Goal: Transaction & Acquisition: Purchase product/service

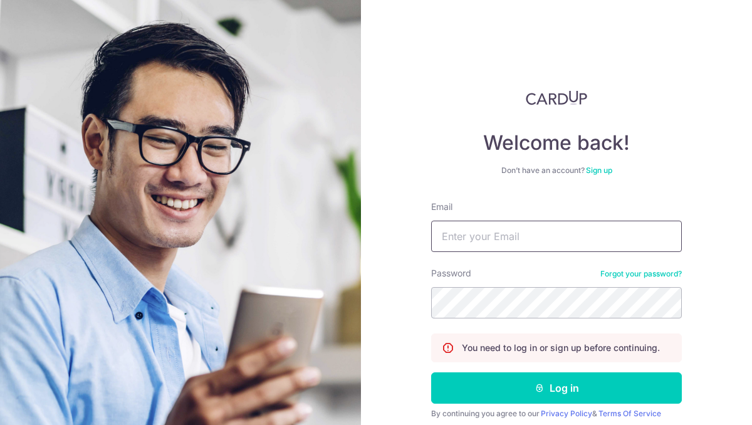
click at [558, 238] on input "Email" at bounding box center [556, 236] width 251 height 31
type input "[EMAIL_ADDRESS][DOMAIN_NAME]"
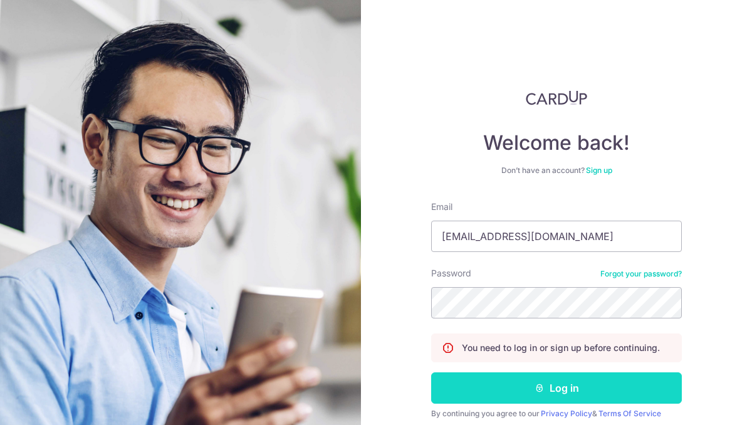
click at [595, 398] on button "Log in" at bounding box center [556, 387] width 251 height 31
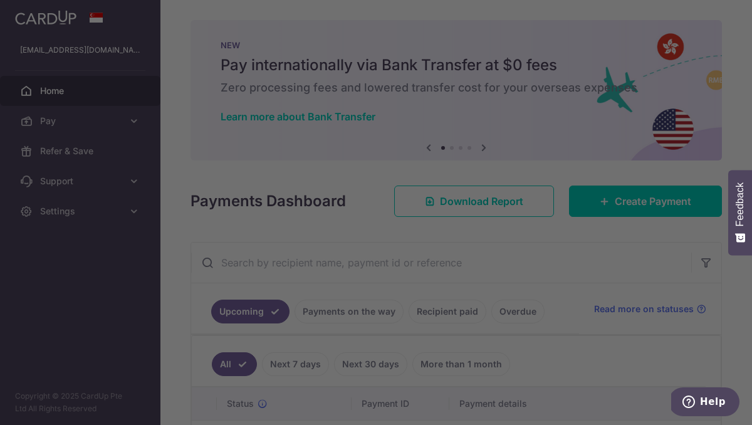
click at [582, 264] on div at bounding box center [380, 214] width 760 height 429
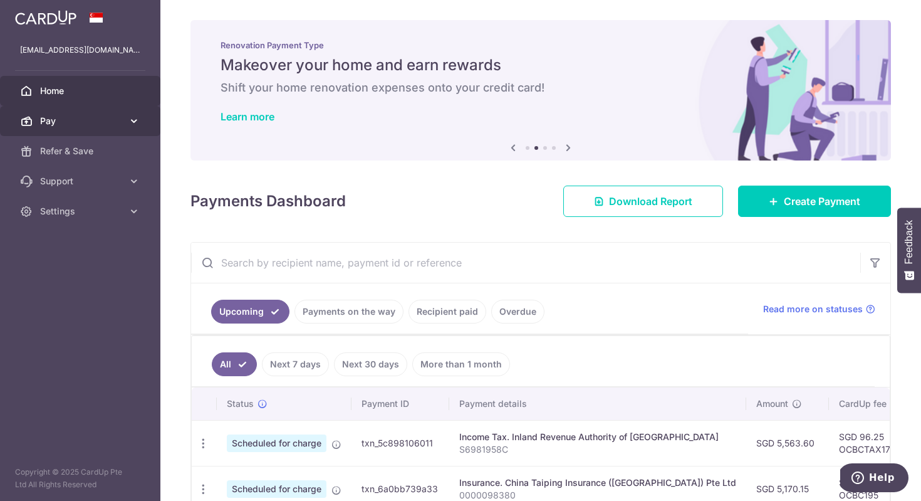
click at [53, 122] on span "Pay" at bounding box center [81, 121] width 83 height 13
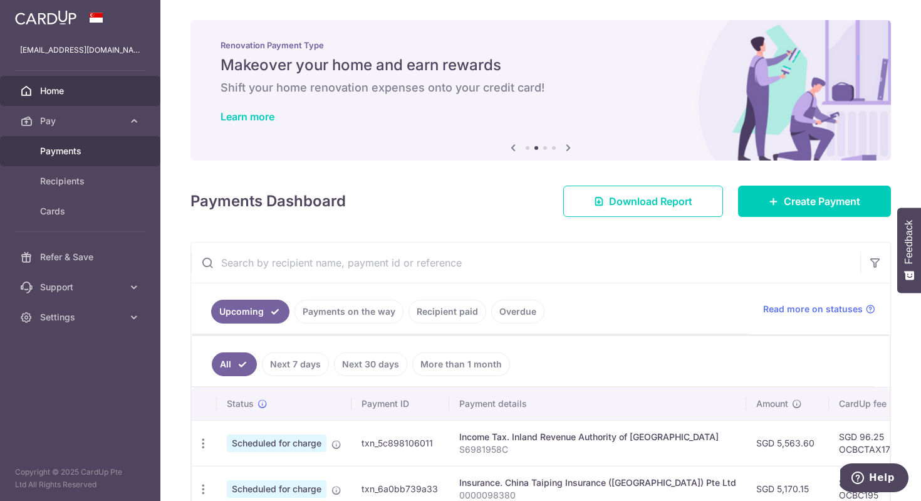
click at [74, 159] on link "Payments" at bounding box center [80, 151] width 160 height 30
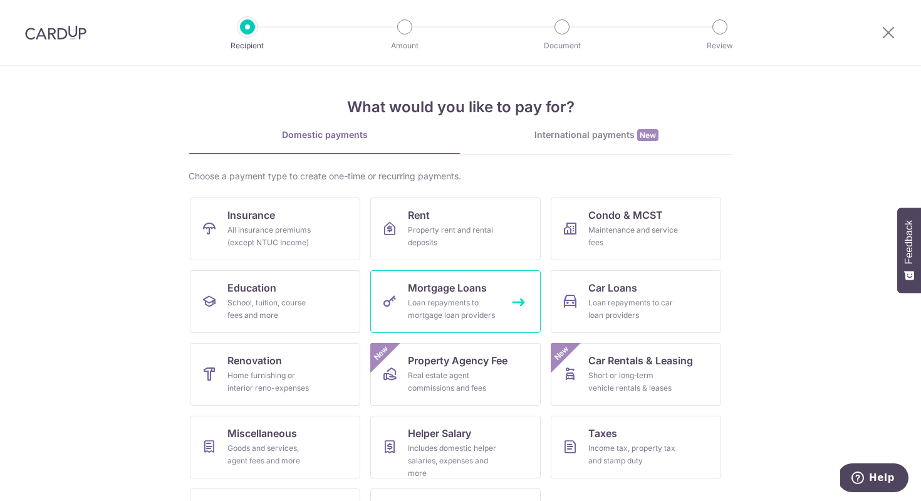
click at [453, 295] on link "Mortgage Loans Loan repayments to mortgage loan providers" at bounding box center [455, 301] width 170 height 63
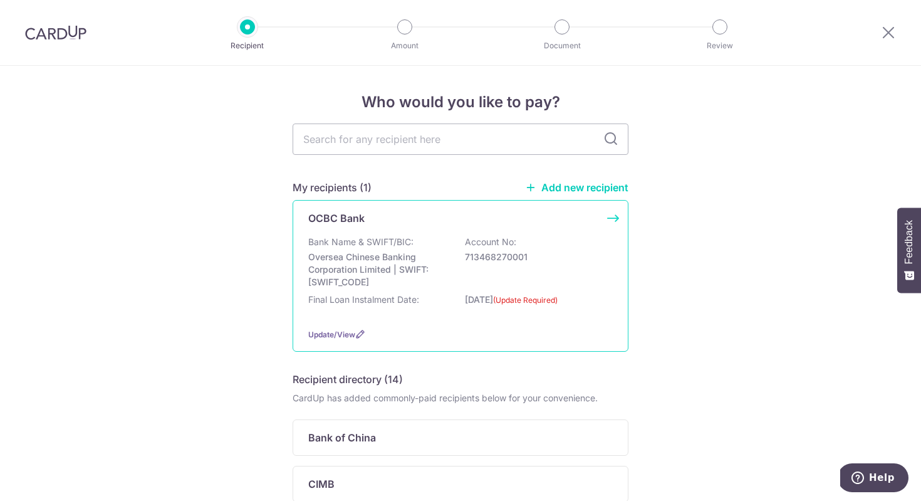
click at [536, 299] on label "(Update Required)" at bounding box center [525, 300] width 65 height 13
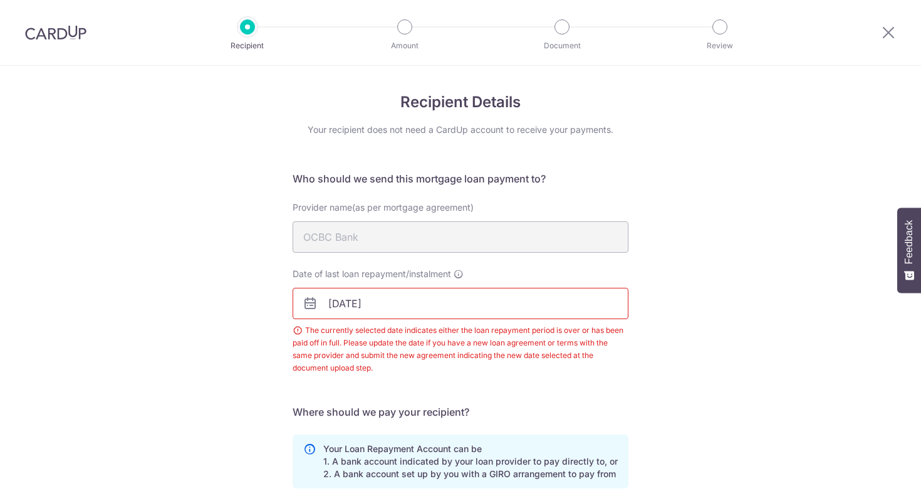
scroll to position [224, 0]
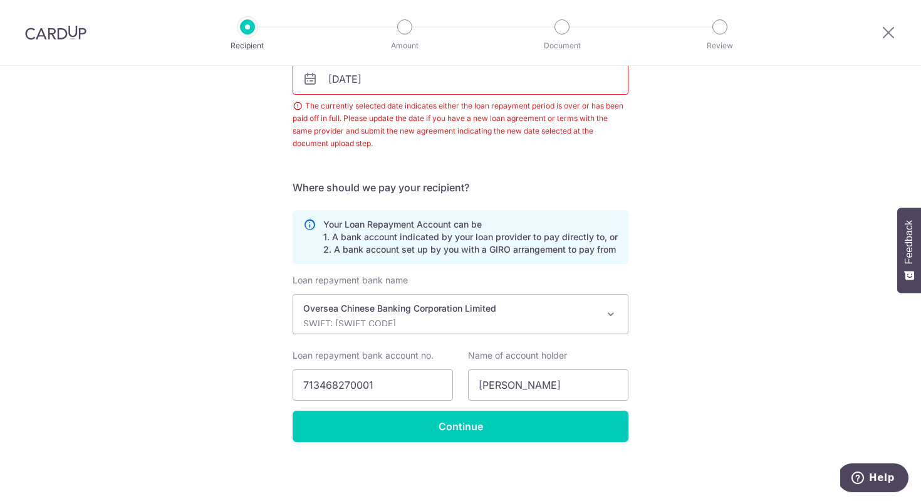
click at [394, 81] on input "[DATE]" at bounding box center [461, 78] width 336 height 31
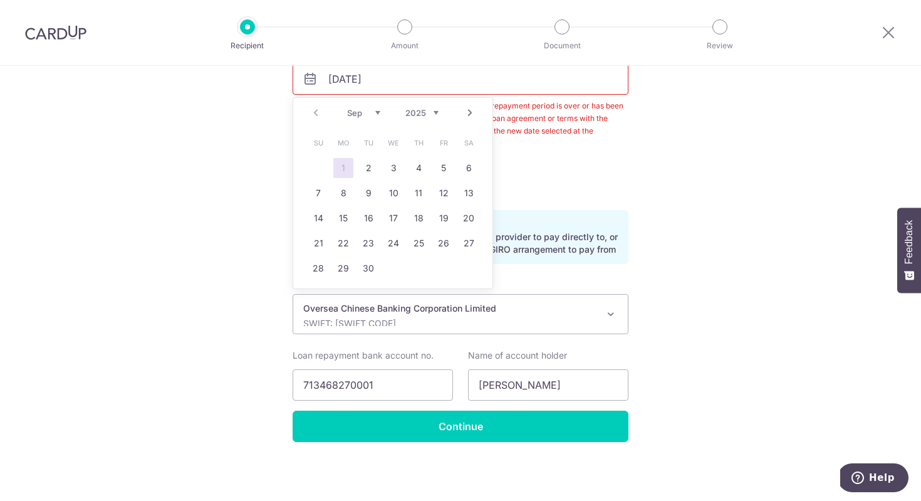
click at [432, 113] on select "2025 2026 2027 2028 2029 2030 2031 2032 2033 2034 2035" at bounding box center [422, 113] width 33 height 10
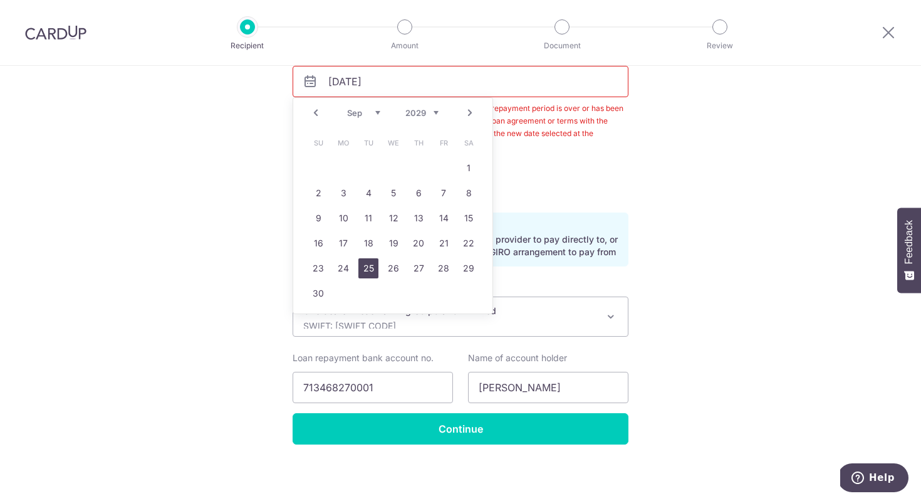
click at [363, 268] on link "25" at bounding box center [368, 268] width 20 height 20
type input "25/09/2029"
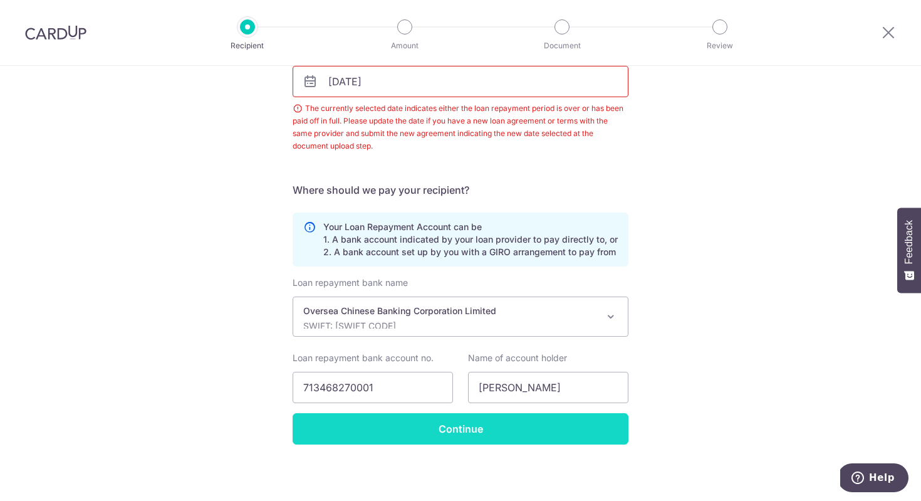
click at [447, 424] on input "Continue" at bounding box center [461, 428] width 336 height 31
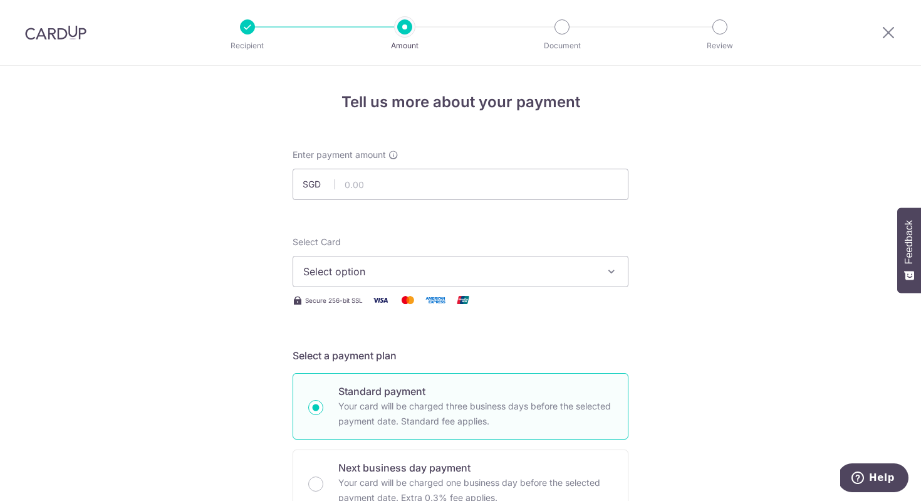
click at [405, 29] on div at bounding box center [404, 26] width 15 height 15
click at [252, 25] on div at bounding box center [247, 26] width 15 height 15
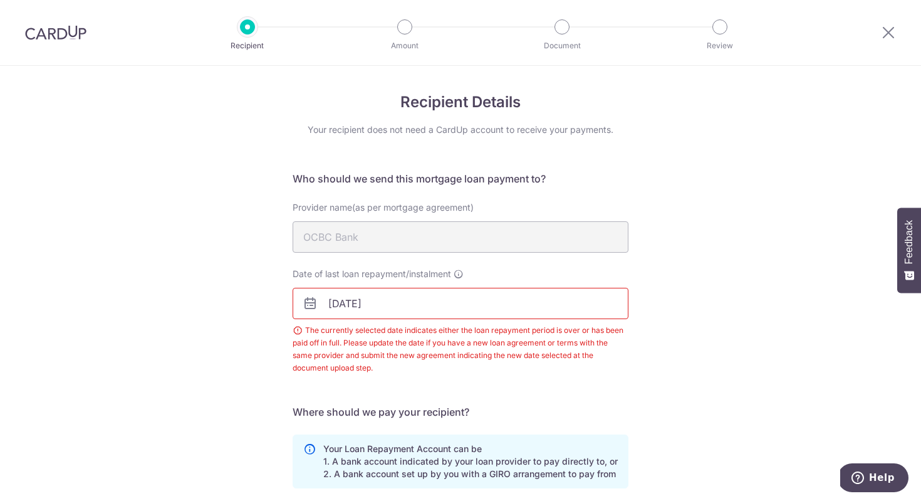
scroll to position [224, 0]
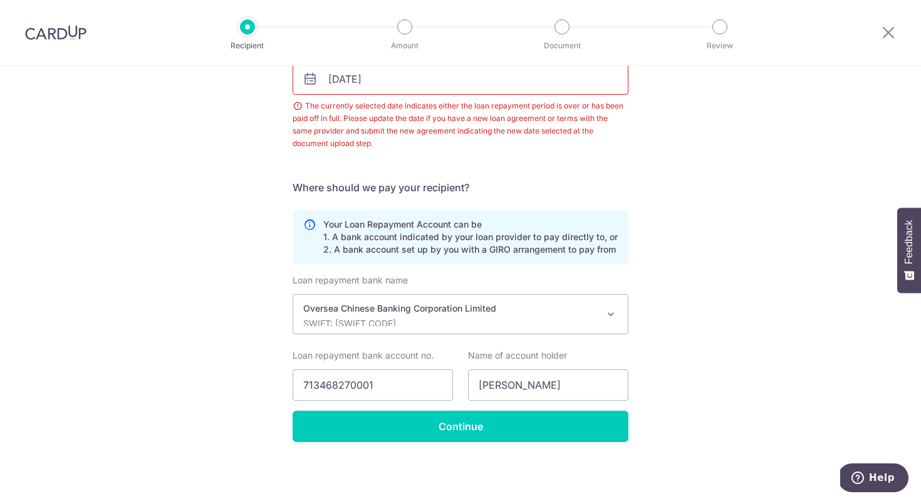
click at [736, 186] on div "Recipient Details Your recipient does not need a CardUp account to receive your…" at bounding box center [460, 170] width 921 height 659
click at [794, 141] on div "Recipient Details Your recipient does not need a CardUp account to receive your…" at bounding box center [460, 170] width 921 height 659
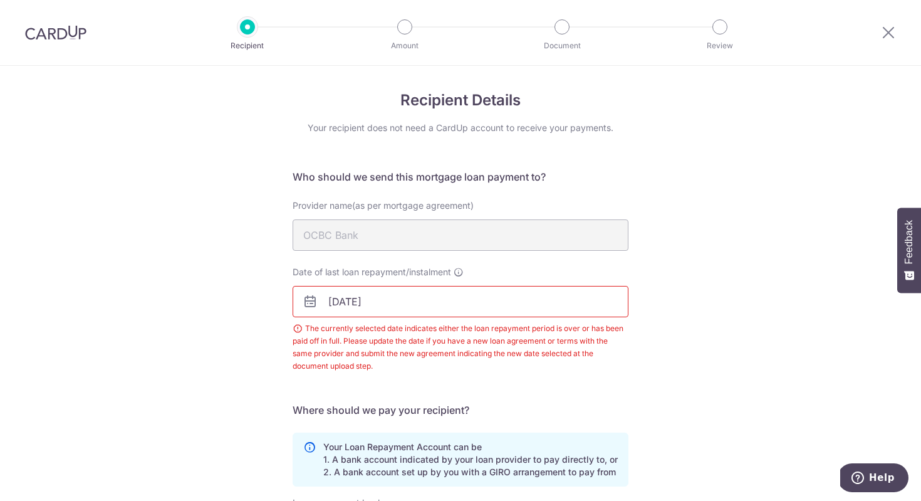
scroll to position [0, 0]
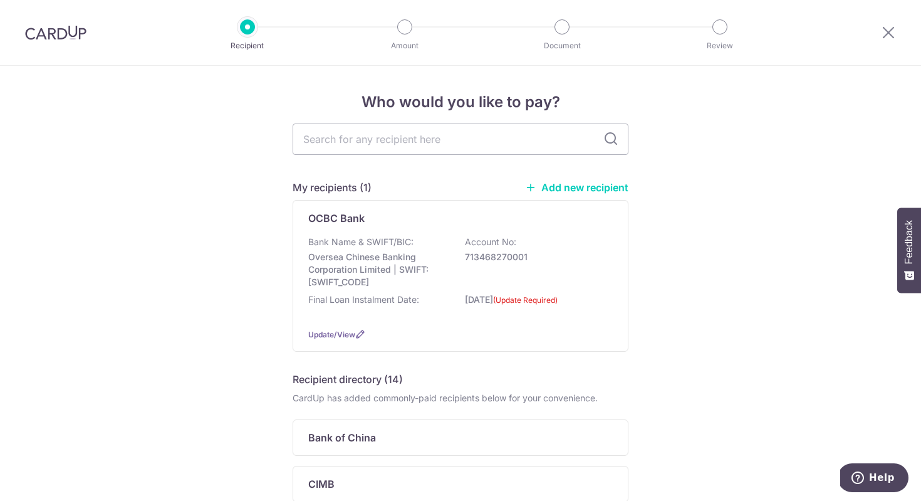
click at [389, 142] on input "text" at bounding box center [461, 138] width 336 height 31
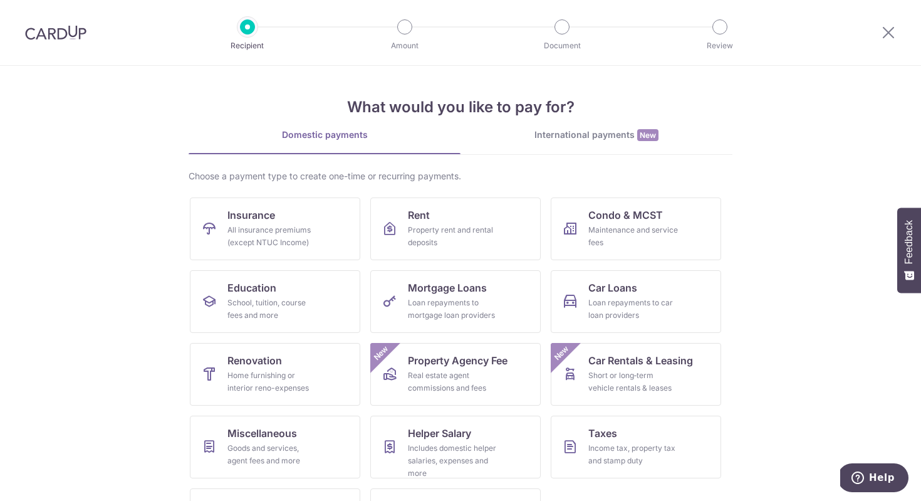
click at [800, 346] on section "What would you like to pay for? Domestic payments International payments New Ch…" at bounding box center [460, 283] width 921 height 435
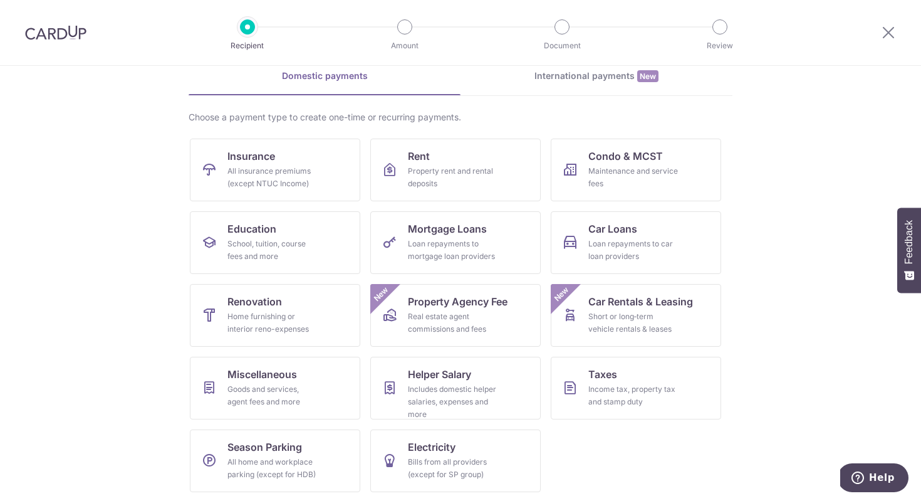
scroll to position [60, 0]
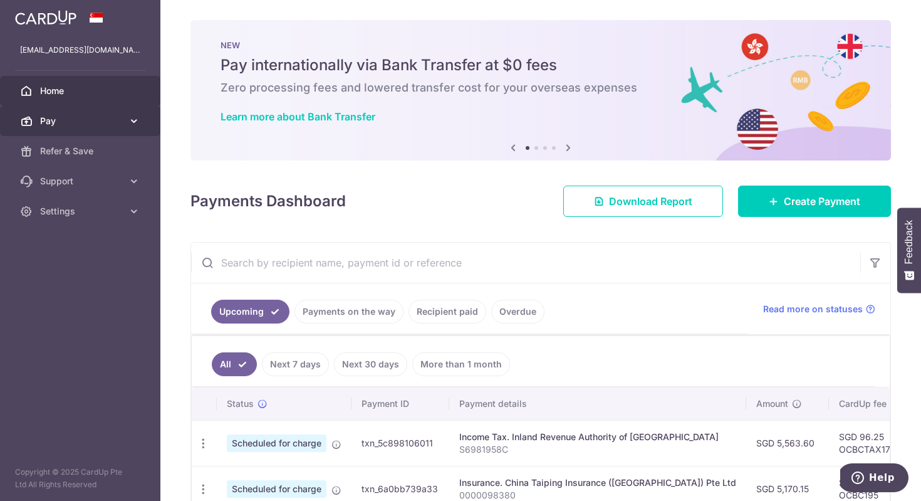
click at [133, 122] on icon at bounding box center [134, 121] width 13 height 13
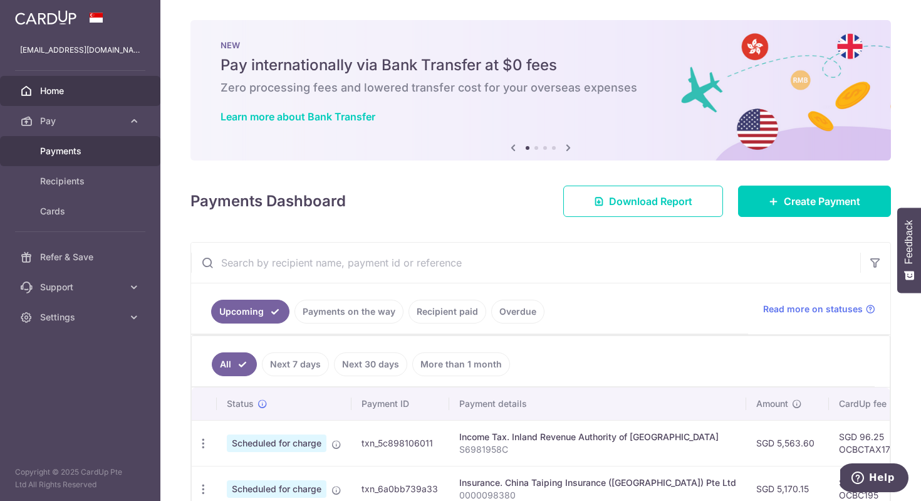
click at [90, 145] on span "Payments" at bounding box center [81, 151] width 83 height 13
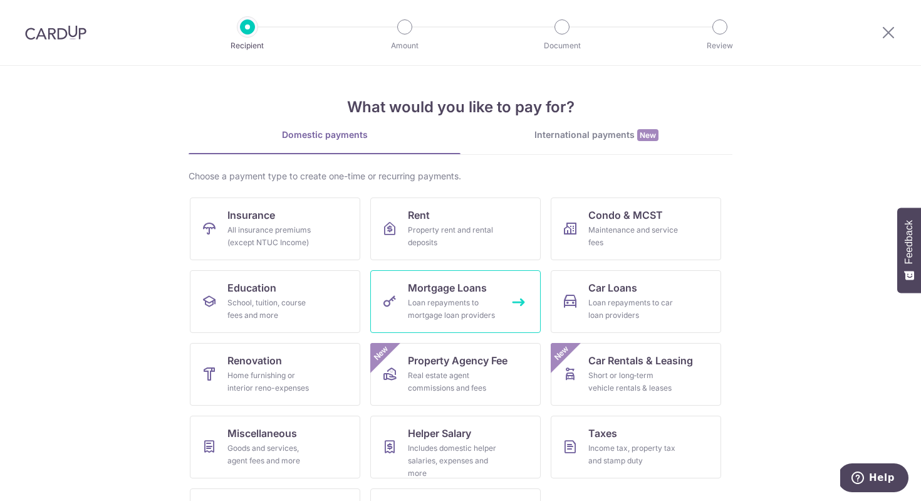
click at [468, 300] on div "Loan repayments to mortgage loan providers" at bounding box center [453, 308] width 90 height 25
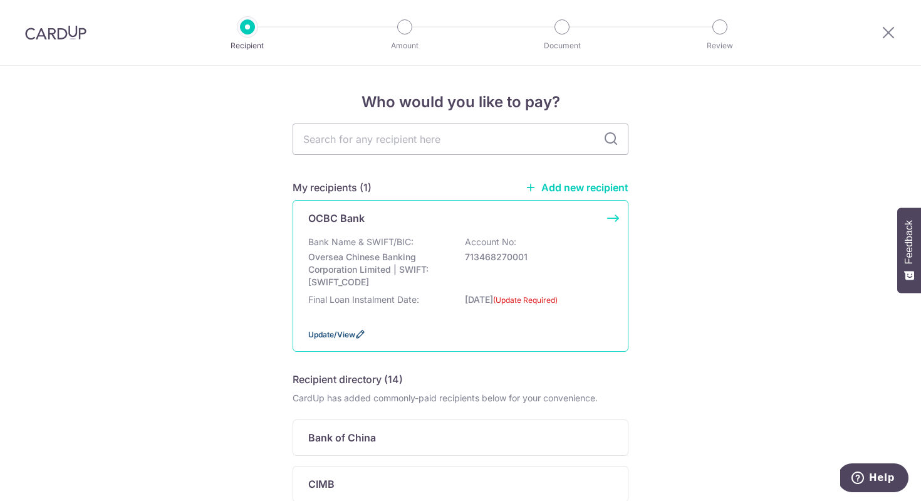
click at [321, 335] on span "Update/View" at bounding box center [331, 334] width 47 height 9
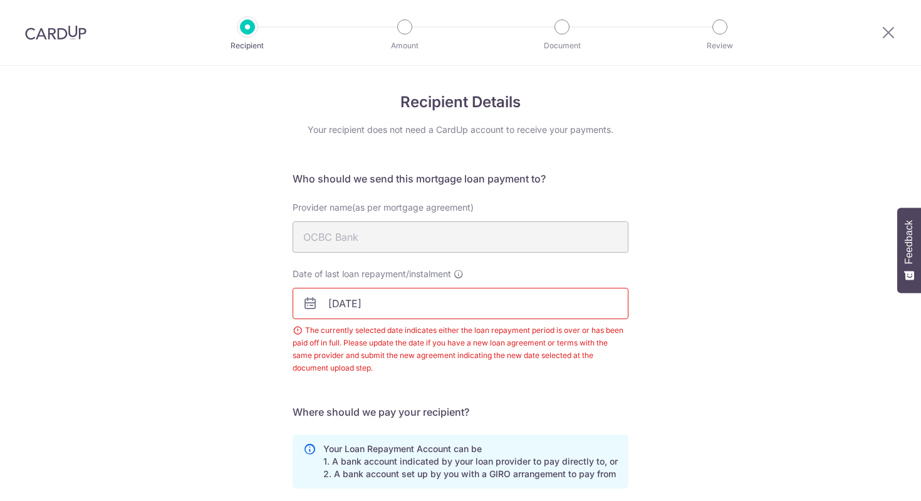
scroll to position [224, 0]
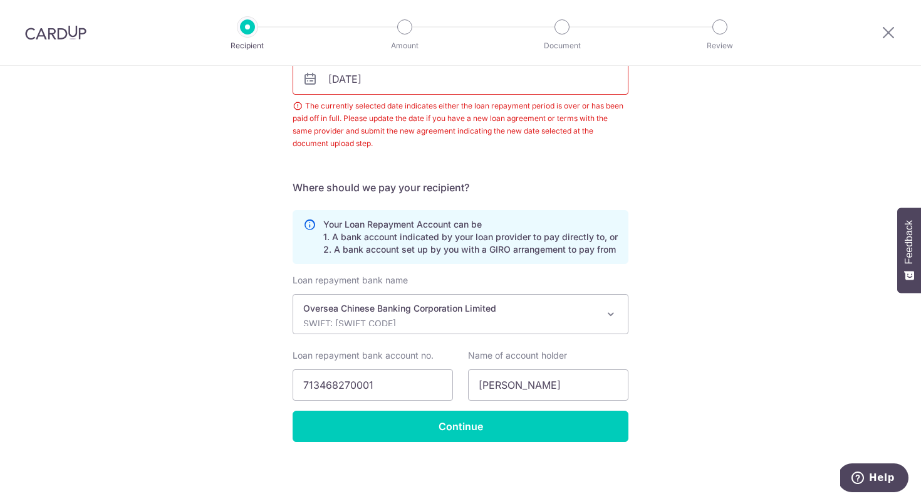
click at [413, 80] on input "02/09/2024" at bounding box center [461, 78] width 336 height 31
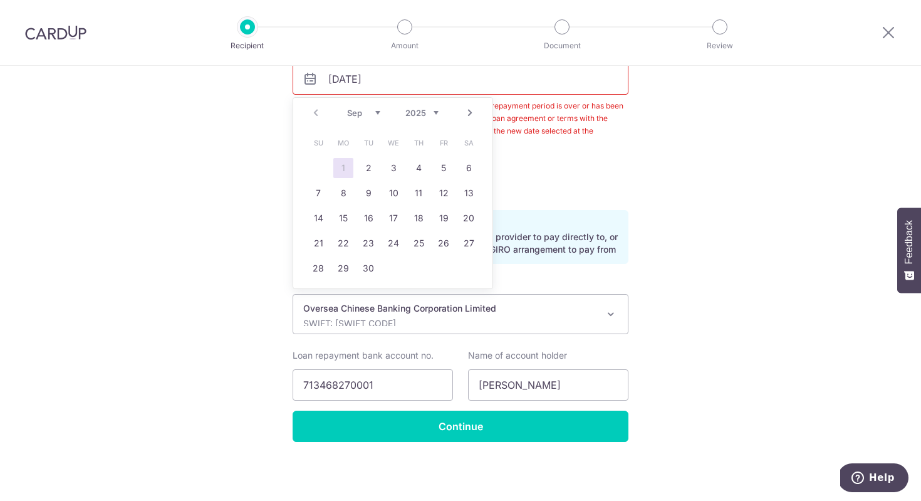
click at [439, 109] on div "Prev Next Sep Oct Nov Dec 2025 2026 2027 2028 2029 2030 2031 2032 2033 2034 2035" at bounding box center [392, 113] width 199 height 30
click at [423, 110] on select "2025 2026 2027 2028 2029 2030 2031 2032 2033 2034 2035" at bounding box center [422, 113] width 33 height 10
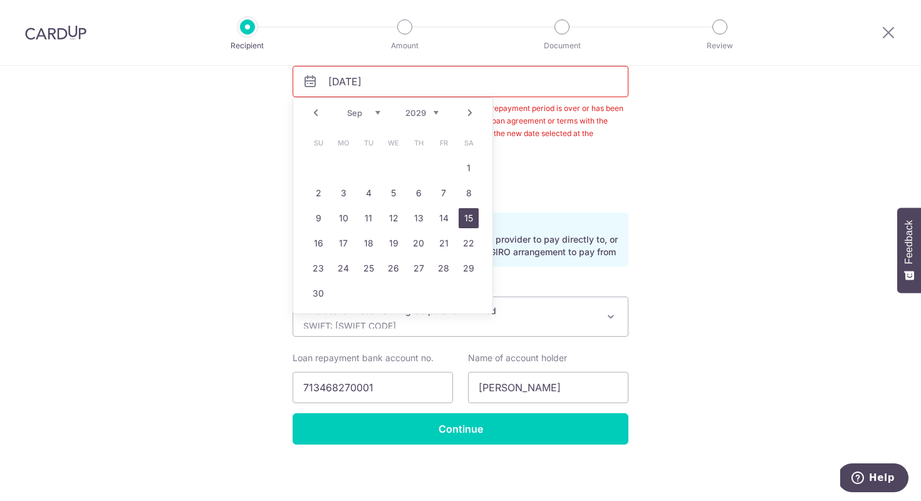
click at [470, 218] on link "15" at bounding box center [469, 218] width 20 height 20
type input "15/09/2029"
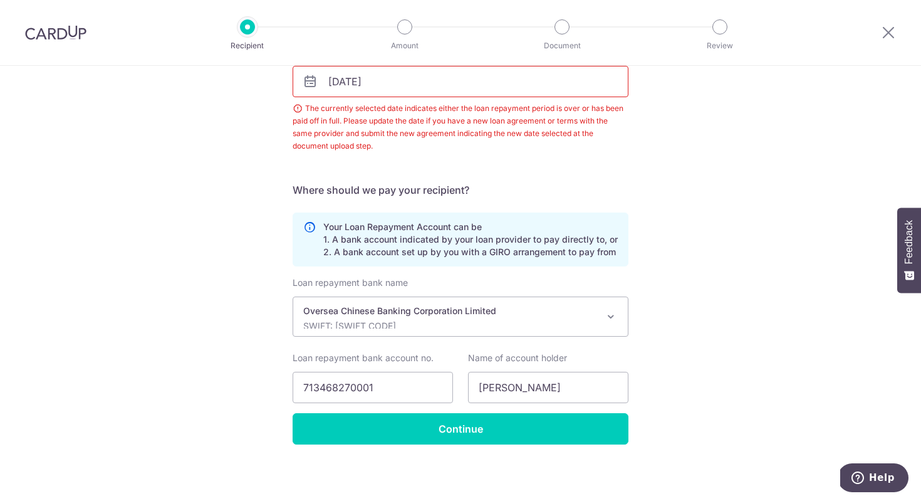
click at [61, 180] on div "Recipient Details Your recipient does not need a CardUp account to receive your…" at bounding box center [460, 173] width 921 height 659
click at [729, 343] on div "Recipient Details Your recipient does not need a CardUp account to receive your…" at bounding box center [460, 173] width 921 height 659
click at [740, 391] on div "Recipient Details Your recipient does not need a CardUp account to receive your…" at bounding box center [460, 173] width 921 height 659
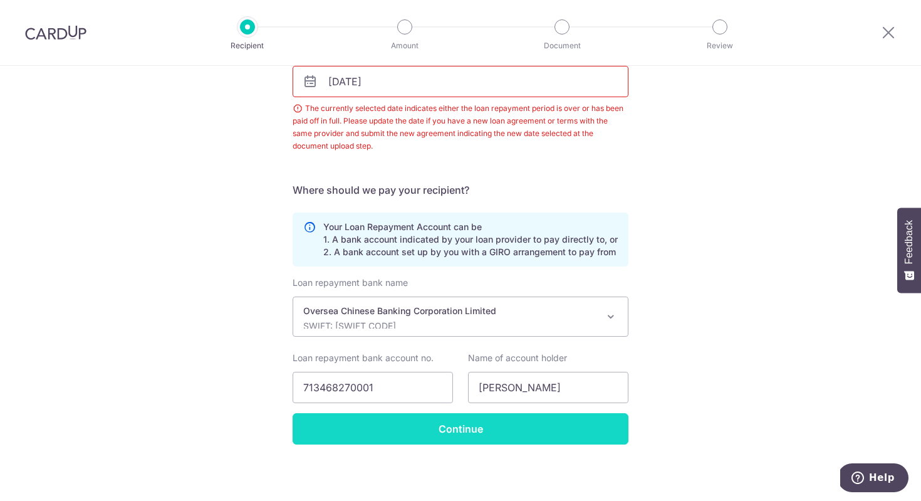
click at [456, 432] on input "Continue" at bounding box center [461, 428] width 336 height 31
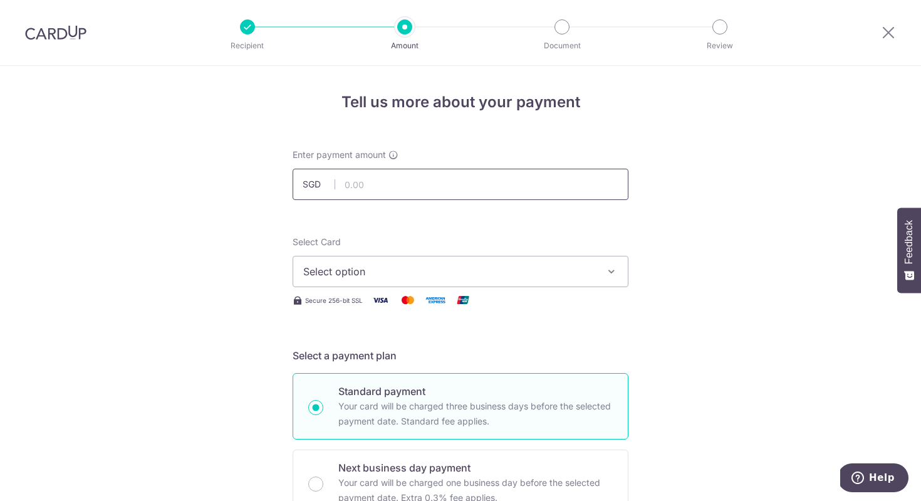
click at [374, 191] on input "text" at bounding box center [461, 184] width 336 height 31
click button "Add Card" at bounding box center [0, 0] width 0 height 0
type input "10,207.30"
click at [609, 271] on icon "button" at bounding box center [611, 271] width 13 height 13
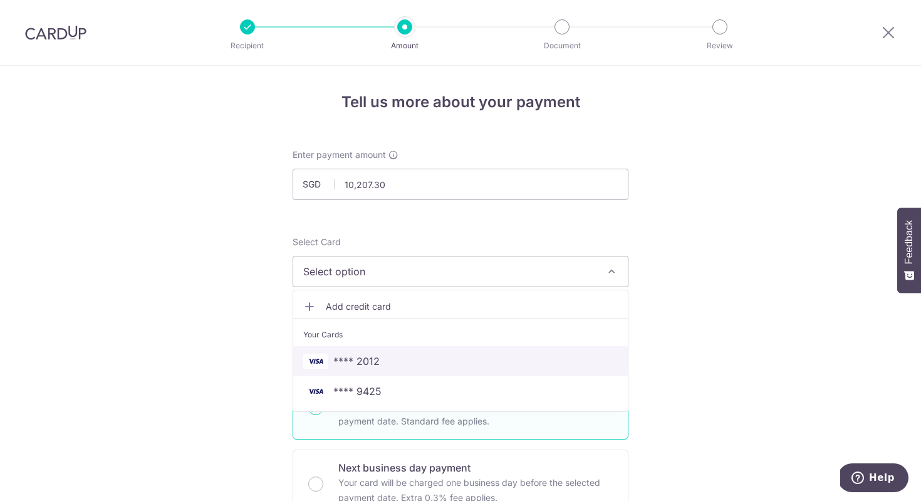
click at [565, 368] on span "**** 2012" at bounding box center [460, 360] width 315 height 15
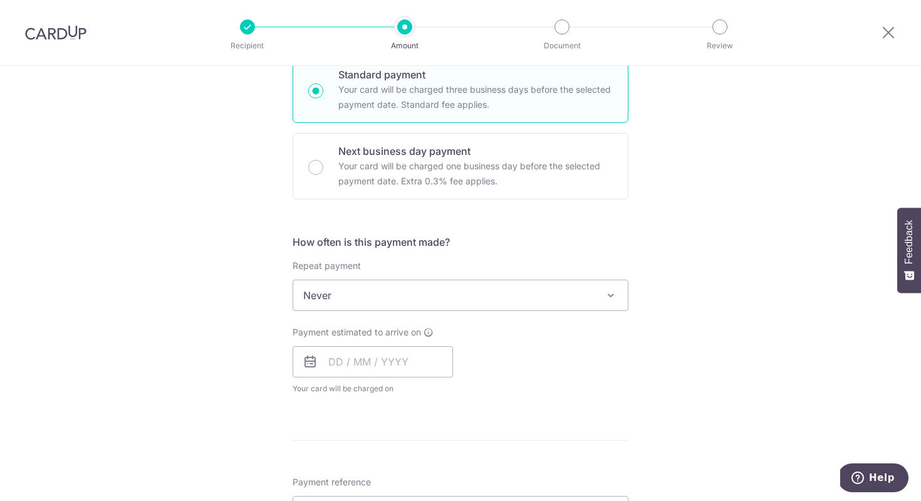
scroll to position [326, 0]
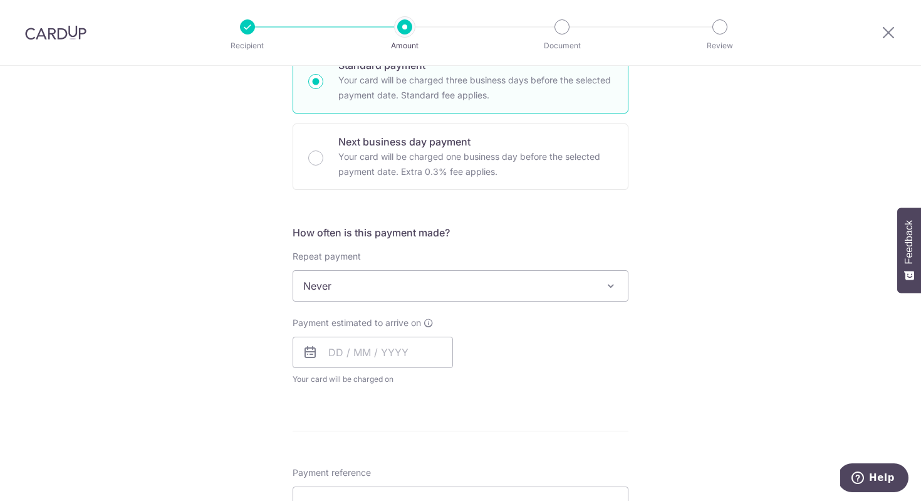
click at [609, 291] on span at bounding box center [611, 285] width 15 height 15
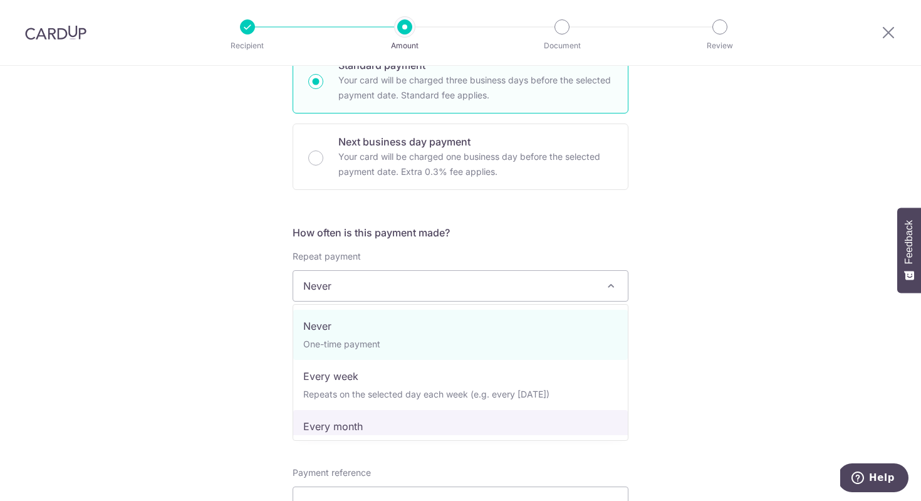
select select "3"
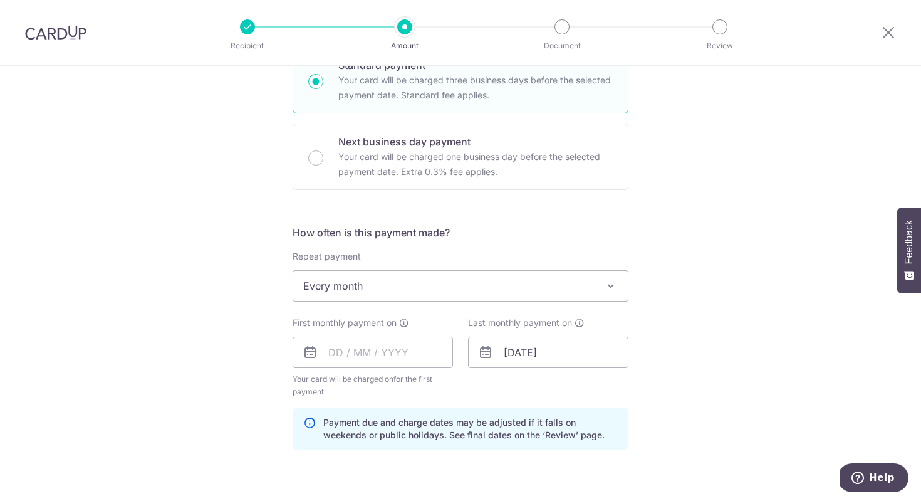
click at [718, 345] on div "Tell us more about your payment Enter payment amount SGD 10,207.30 10207.30 Sel…" at bounding box center [460, 339] width 921 height 1198
click at [333, 357] on input "text" at bounding box center [373, 352] width 160 height 31
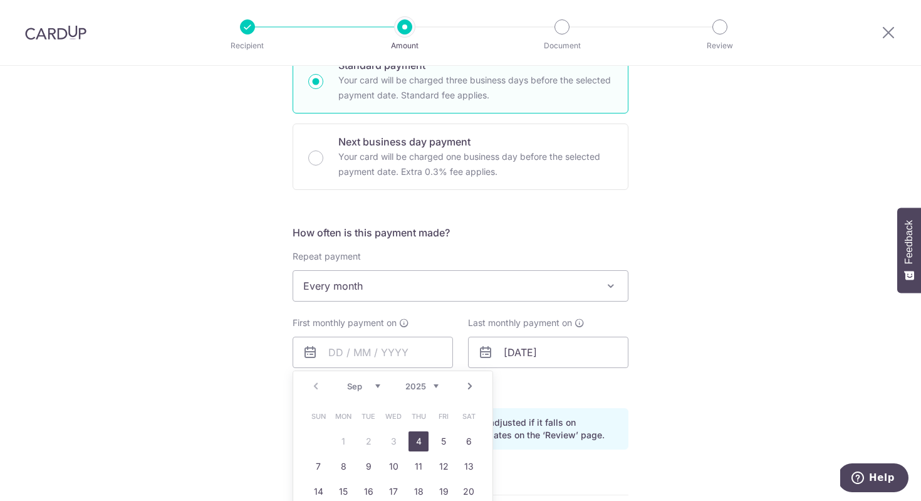
click at [667, 271] on div "Tell us more about your payment Enter payment amount SGD 10,207.30 10207.30 Sel…" at bounding box center [460, 339] width 921 height 1198
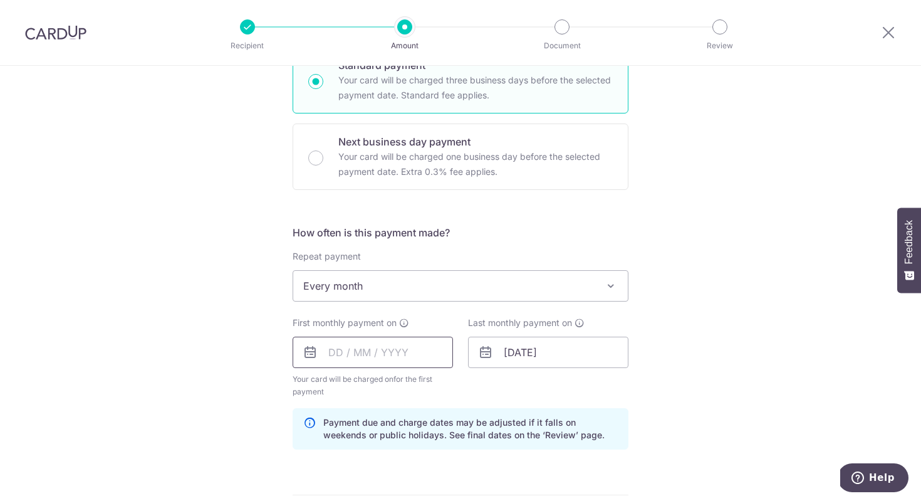
click at [389, 342] on input "text" at bounding box center [373, 352] width 160 height 31
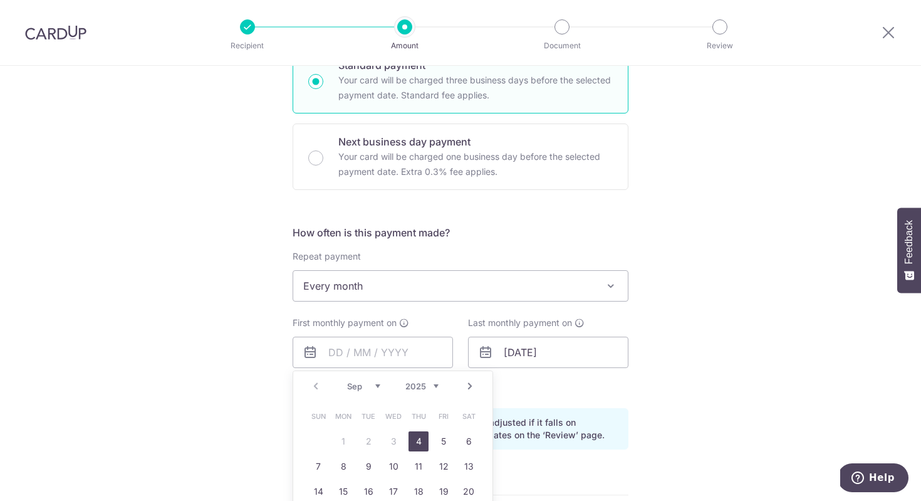
click at [471, 385] on link "Next" at bounding box center [470, 386] width 15 height 15
click at [394, 434] on link "1" at bounding box center [394, 441] width 20 height 20
type input "01/10/2025"
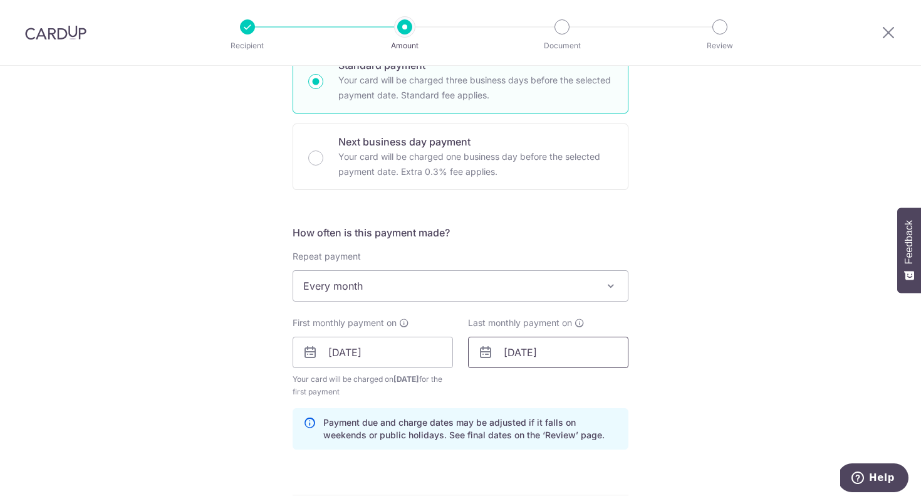
click at [526, 355] on input "15/09/2029" at bounding box center [548, 352] width 160 height 31
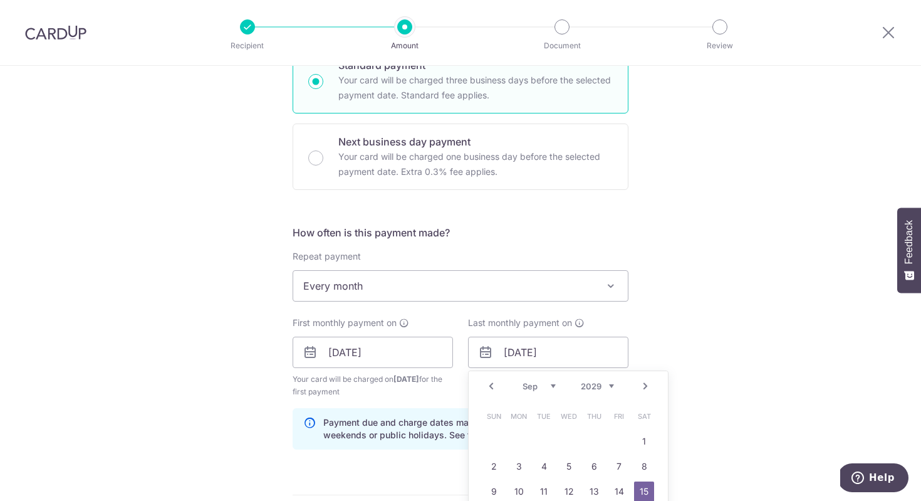
click at [648, 381] on link "Next" at bounding box center [645, 386] width 15 height 15
click at [647, 387] on link "Next" at bounding box center [645, 386] width 15 height 15
click at [909, 395] on div "Tell us more about your payment Enter payment amount SGD 10,207.30 10207.30 Sel…" at bounding box center [460, 339] width 921 height 1198
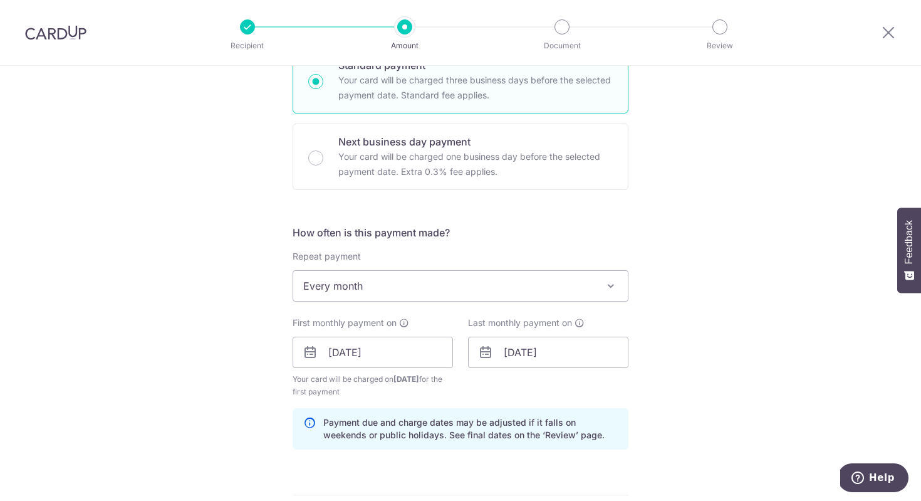
drag, startPoint x: 909, startPoint y: 395, endPoint x: 857, endPoint y: 384, distance: 53.2
click at [881, 388] on div "Tell us more about your payment Enter payment amount SGD 10,207.30 10207.30 Sel…" at bounding box center [460, 339] width 921 height 1198
click at [555, 351] on input "15/09/2029" at bounding box center [548, 352] width 160 height 31
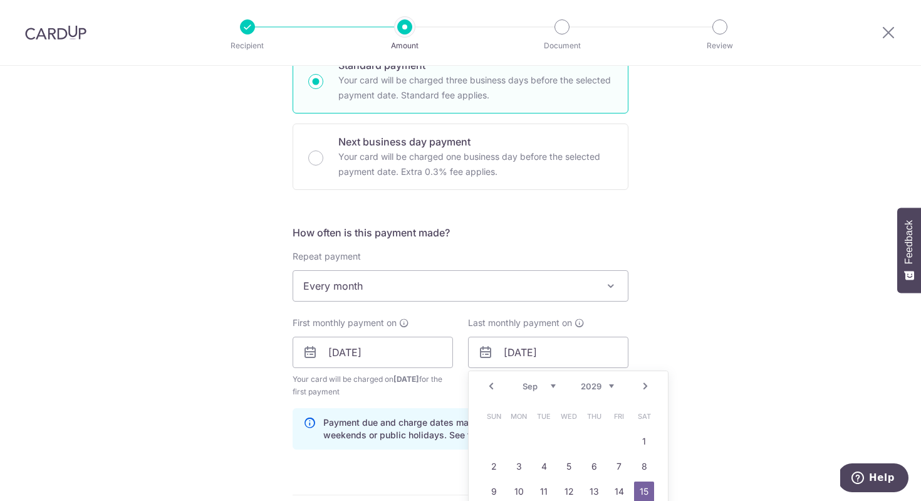
click at [645, 384] on link "Next" at bounding box center [645, 386] width 15 height 15
click at [648, 439] on link "1" at bounding box center [644, 441] width 20 height 20
type input "01/12/2029"
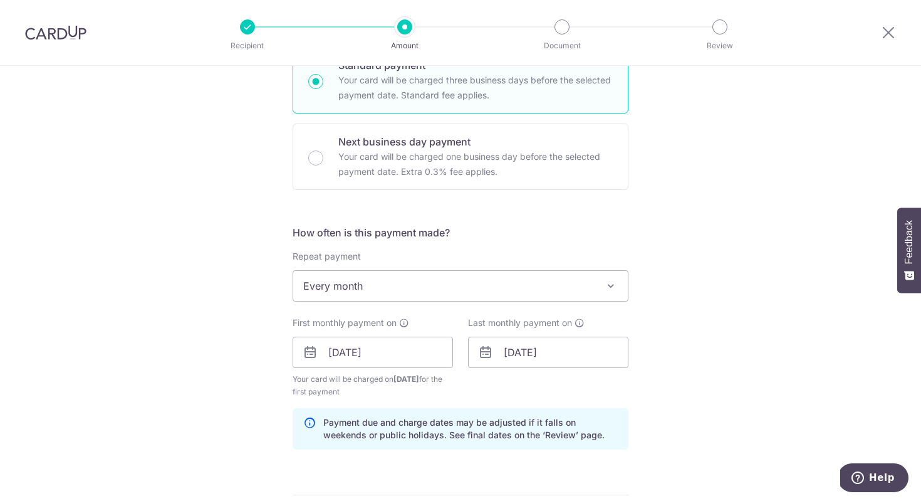
click at [748, 325] on div "Tell us more about your payment Enter payment amount SGD 10,207.30 10207.30 Sel…" at bounding box center [460, 339] width 921 height 1198
click at [780, 358] on div "Tell us more about your payment Enter payment amount SGD 10,207.30 10207.30 Sel…" at bounding box center [460, 339] width 921 height 1198
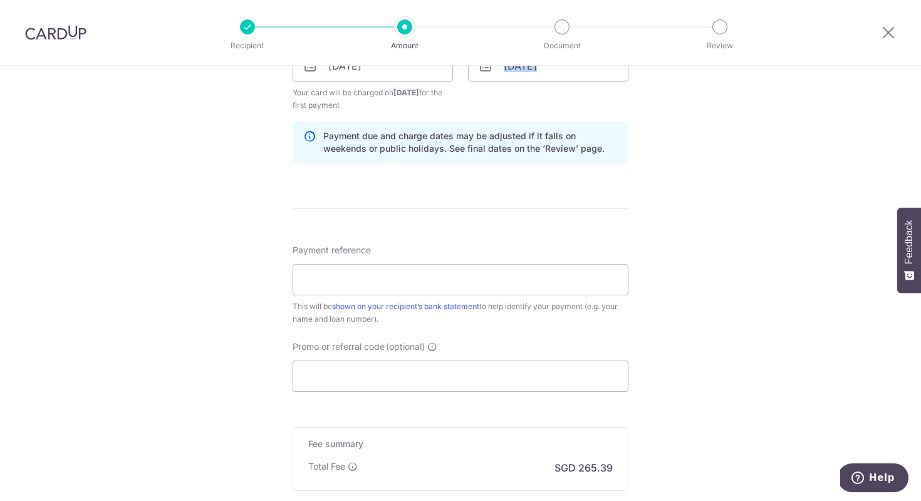
scroll to position [627, 0]
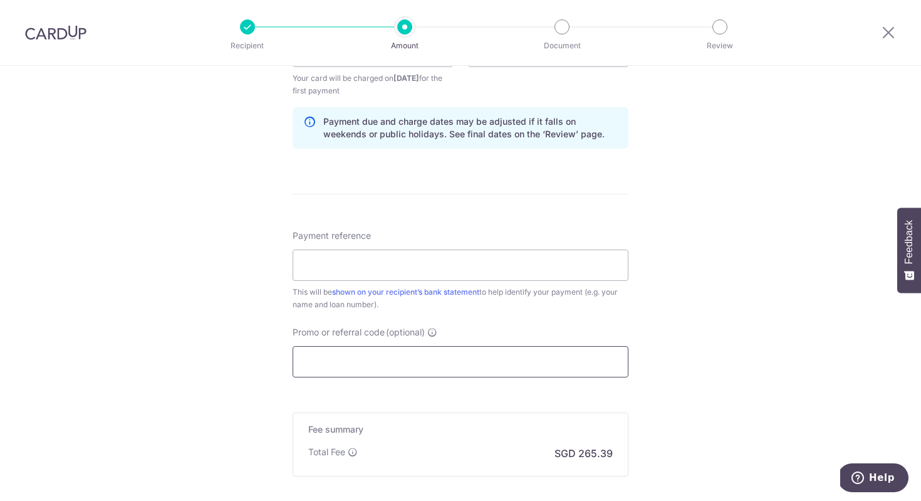
click at [417, 370] on input "Promo or referral code (optional)" at bounding box center [461, 361] width 336 height 31
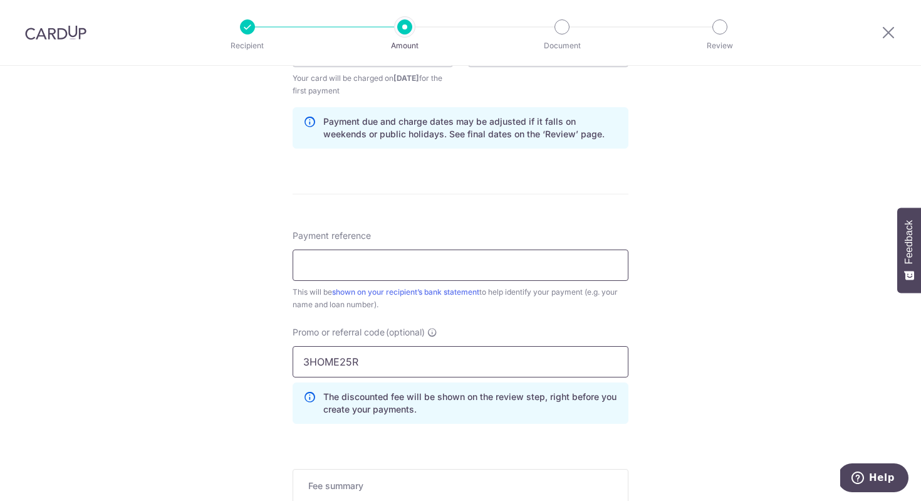
type input "3HOME25R"
click at [422, 271] on input "Payment reference" at bounding box center [461, 264] width 336 height 31
type input "h"
type input "sam wai keong"
click at [784, 182] on div "Tell us more about your payment Enter payment amount SGD 10,207.30 10207.30 Sel…" at bounding box center [460, 66] width 921 height 1254
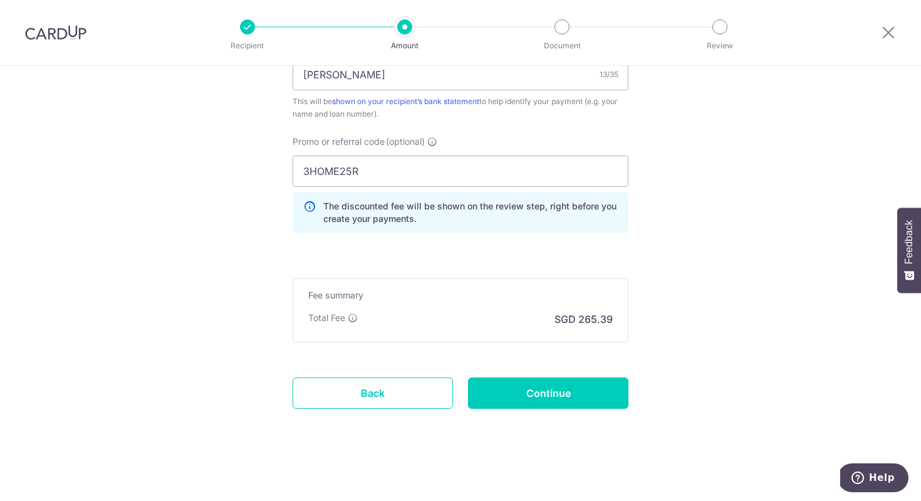
scroll to position [819, 0]
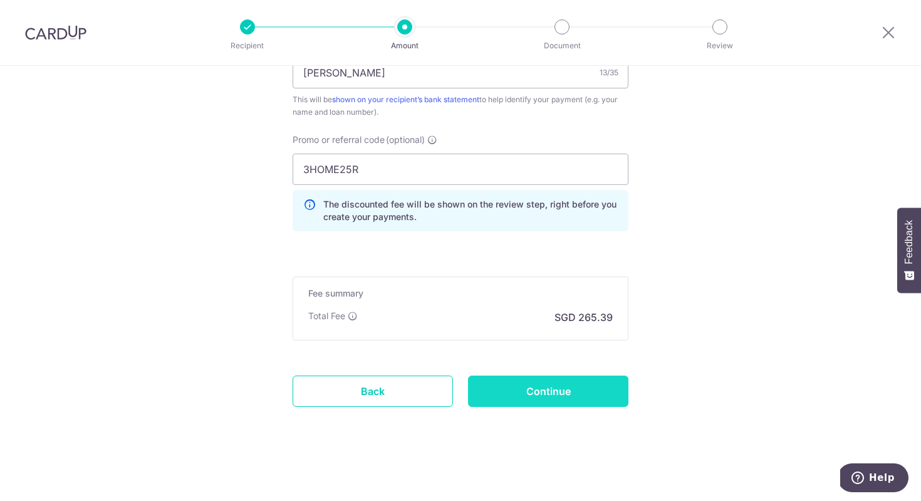
click at [557, 388] on input "Continue" at bounding box center [548, 390] width 160 height 31
type input "Create Schedule"
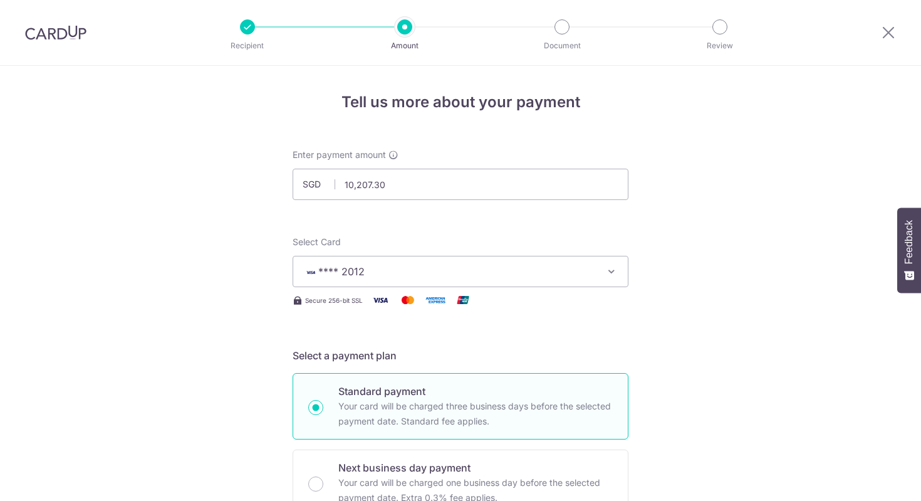
scroll to position [633, 0]
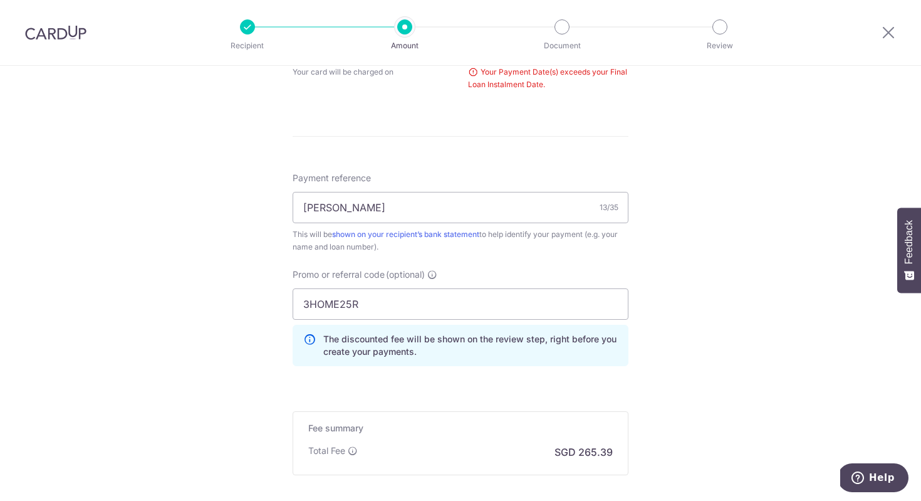
click at [810, 322] on div "Tell us more about your payment Enter payment amount SGD 10,207.30 10207.30 Sel…" at bounding box center [460, 34] width 921 height 1203
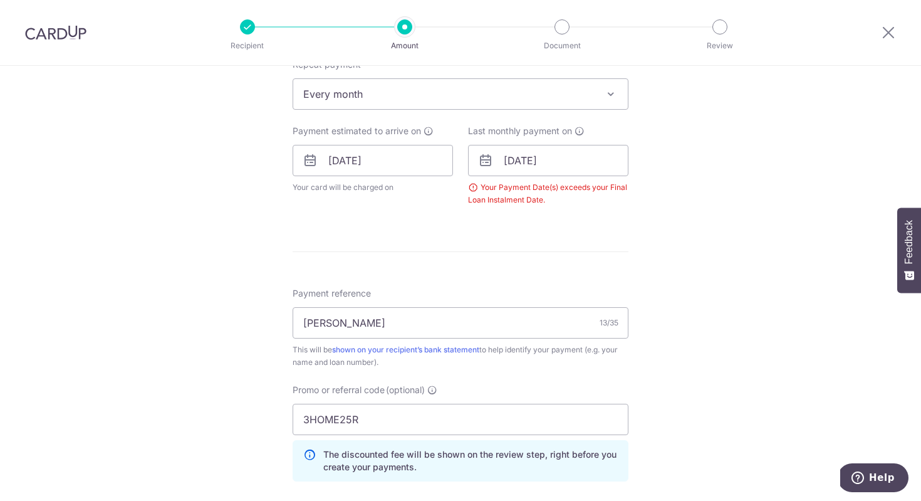
scroll to position [508, 0]
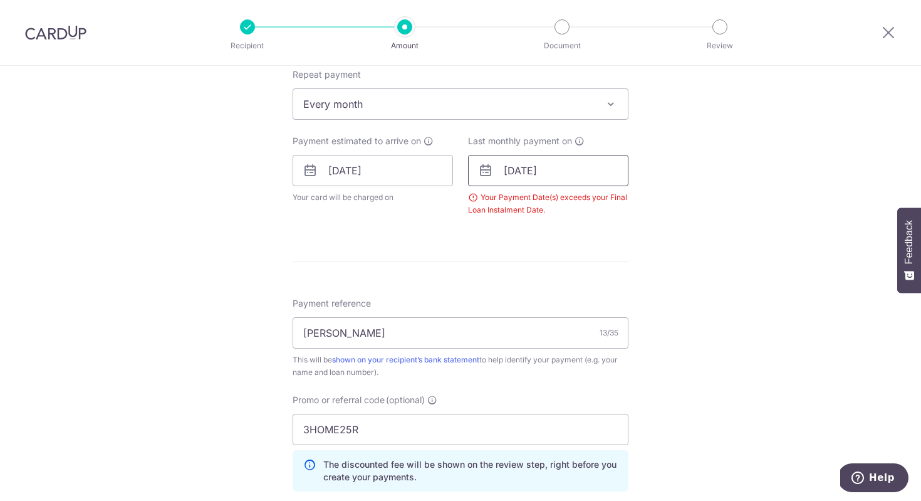
click at [574, 170] on input "01/12/2029" at bounding box center [548, 170] width 160 height 31
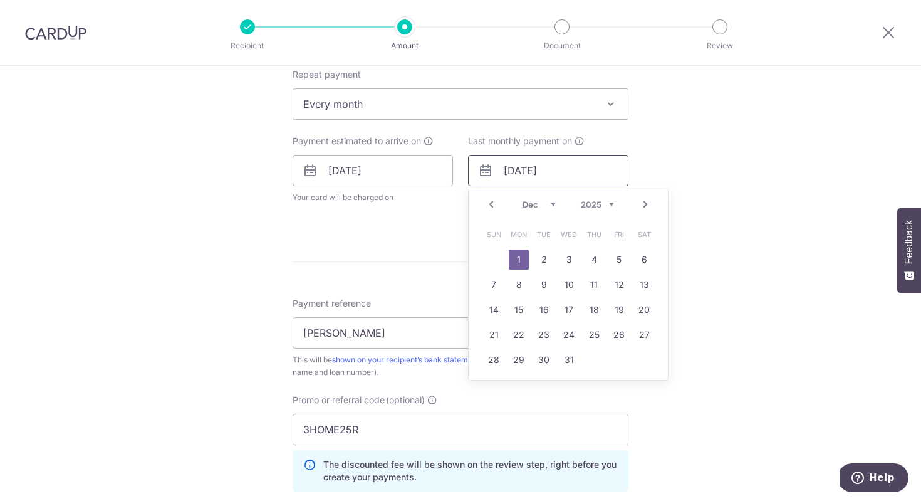
type input "01/12/2025"
click at [743, 185] on div "Tell us more about your payment Enter payment amount SGD 10,207.30 10207.30 Sel…" at bounding box center [460, 159] width 921 height 1203
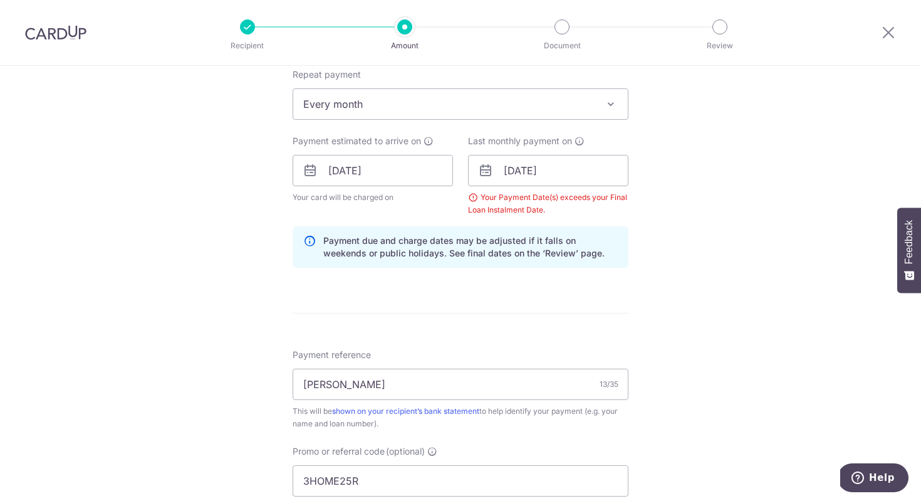
click at [760, 171] on div "Tell us more about your payment Enter payment amount SGD 10,207.30 10207.30 Sel…" at bounding box center [460, 185] width 921 height 1254
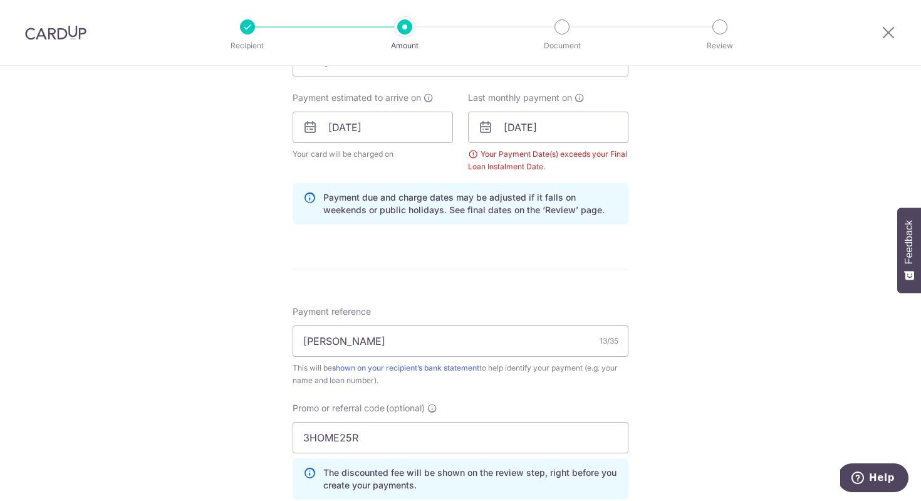
scroll to position [552, 0]
click at [591, 131] on input "01/12/2025" at bounding box center [548, 126] width 160 height 31
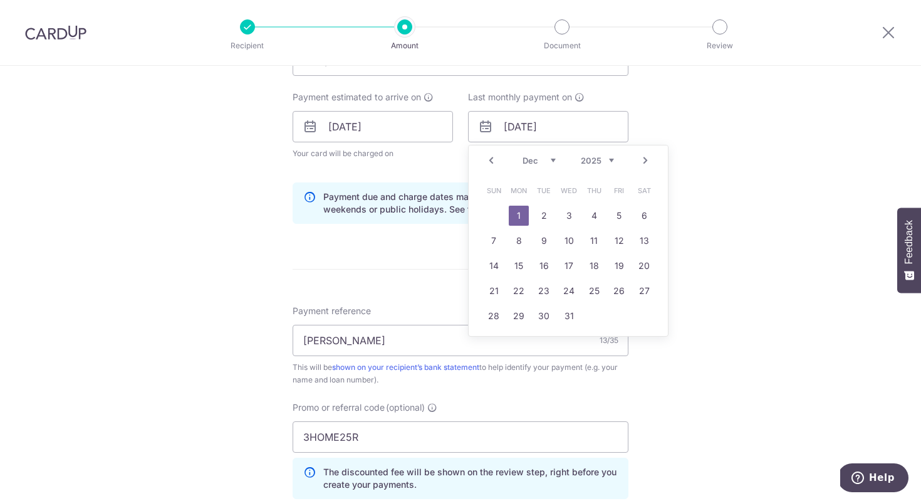
click at [774, 153] on div "Tell us more about your payment Enter payment amount SGD 10,207.30 10207.30 Sel…" at bounding box center [460, 141] width 921 height 1254
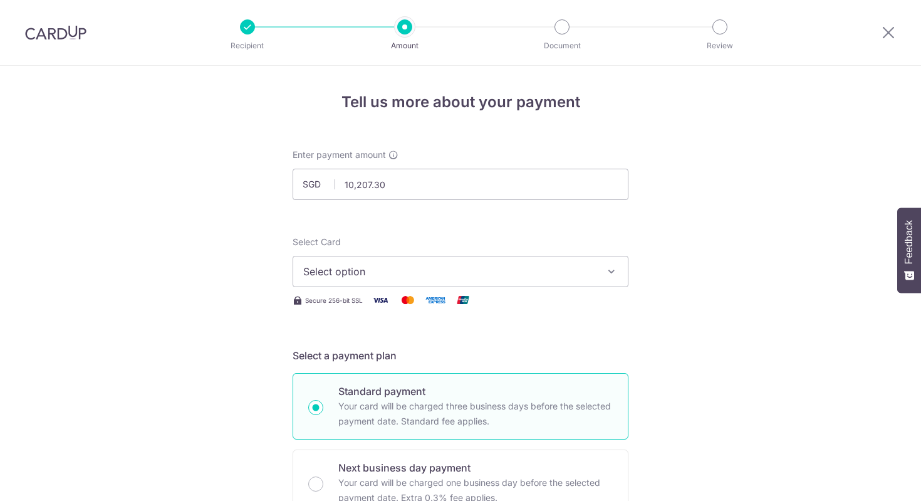
select select "3"
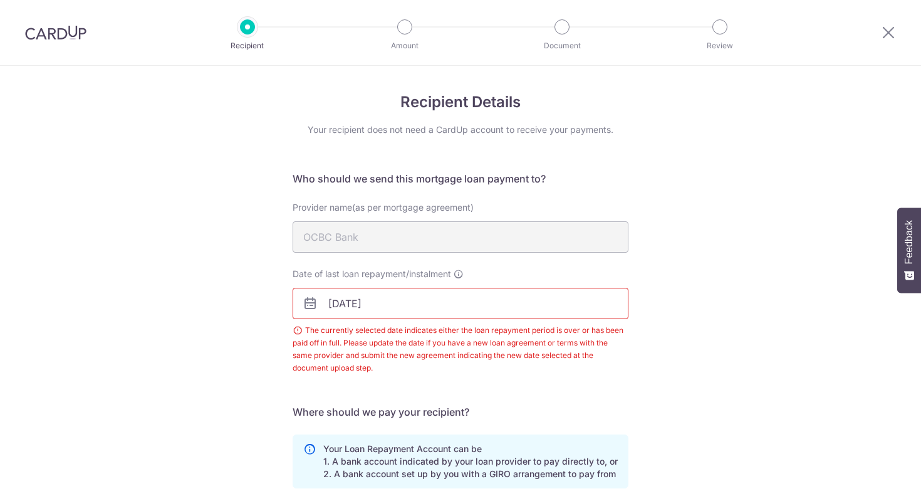
scroll to position [224, 0]
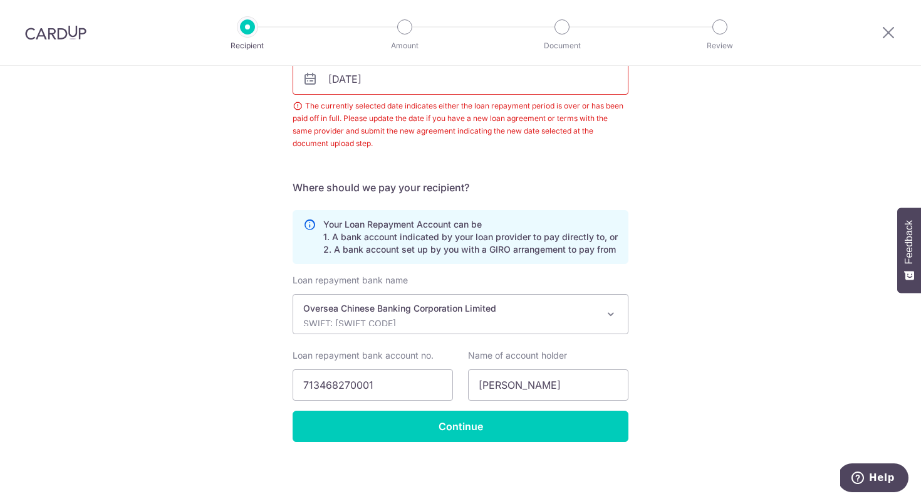
click at [403, 82] on input "[DATE]" at bounding box center [461, 78] width 336 height 31
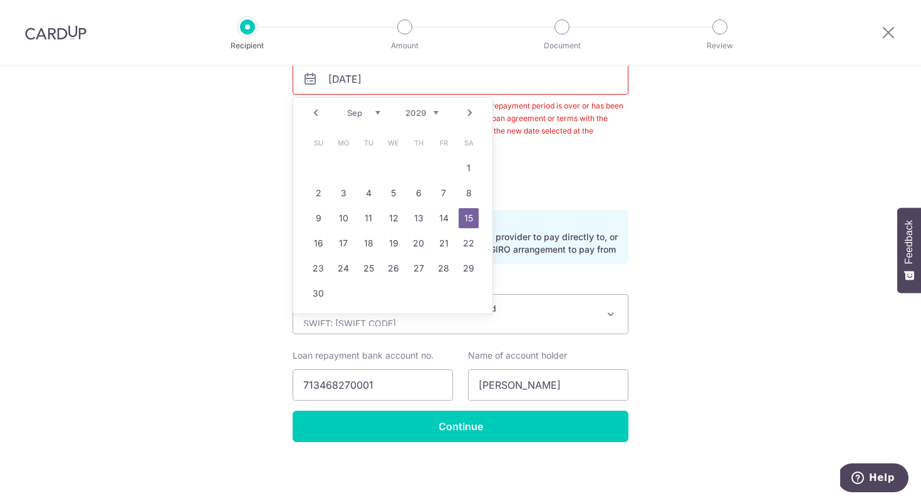
click at [110, 158] on div "Recipient Details Your recipient does not need a CardUp account to receive your…" at bounding box center [460, 170] width 921 height 659
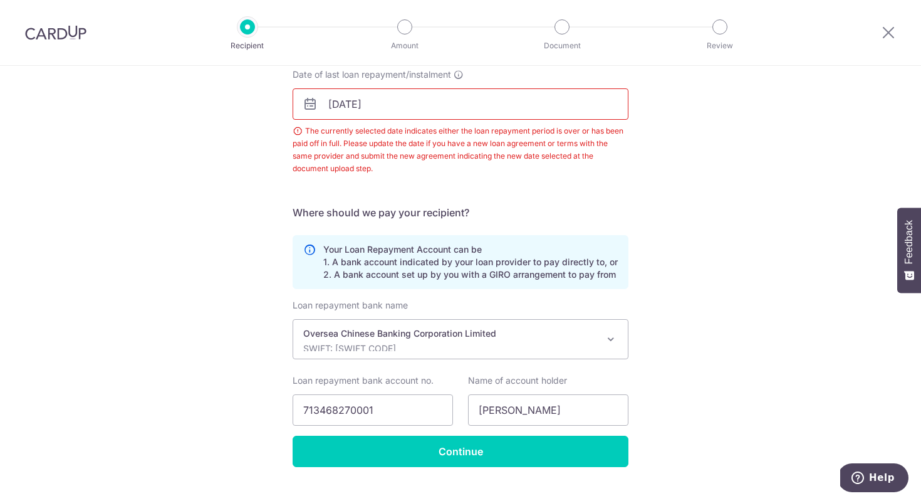
scroll to position [149, 0]
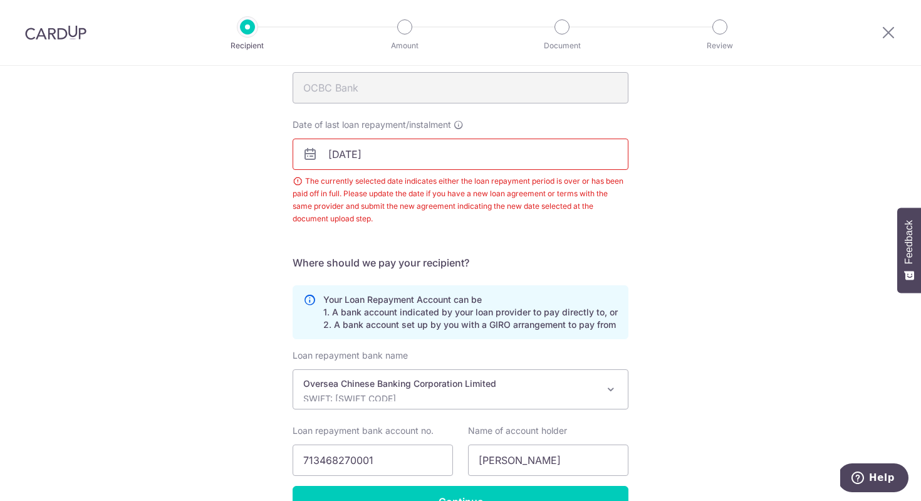
click at [397, 149] on input "[DATE]" at bounding box center [461, 154] width 336 height 31
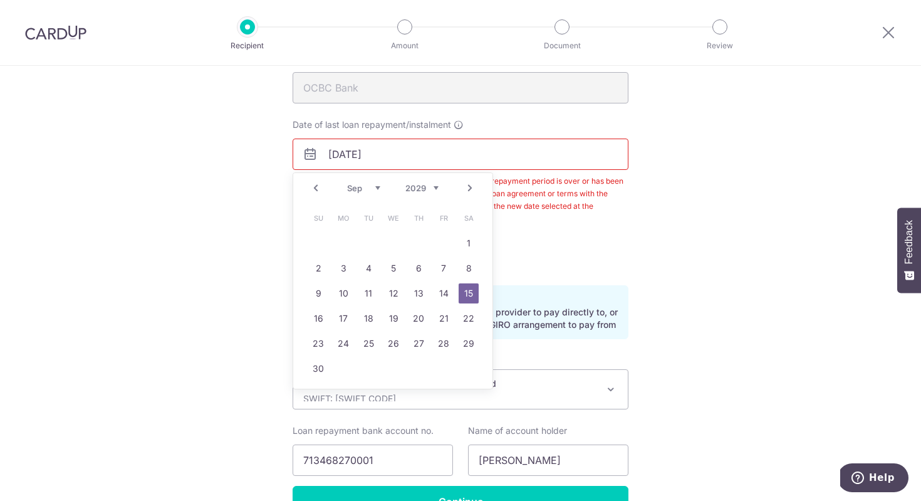
click at [708, 328] on div "Recipient Details Your recipient does not need a CardUp account to receive your…" at bounding box center [460, 246] width 921 height 659
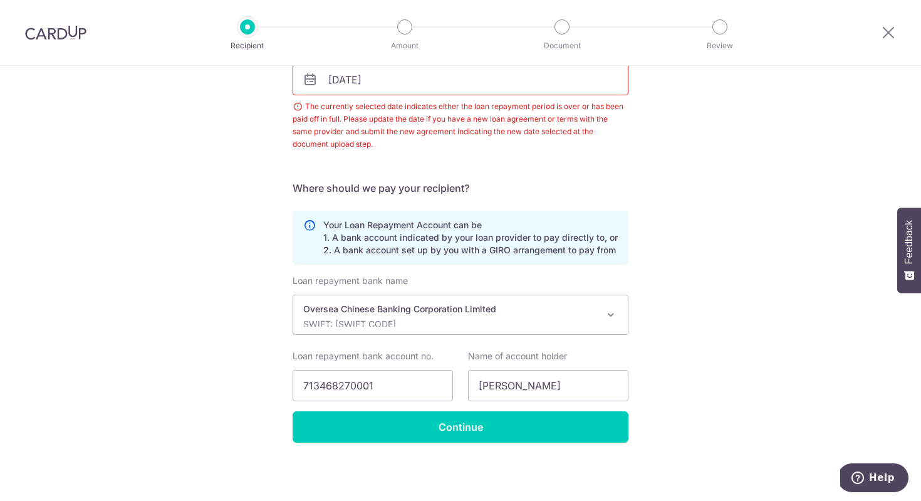
scroll to position [224, 0]
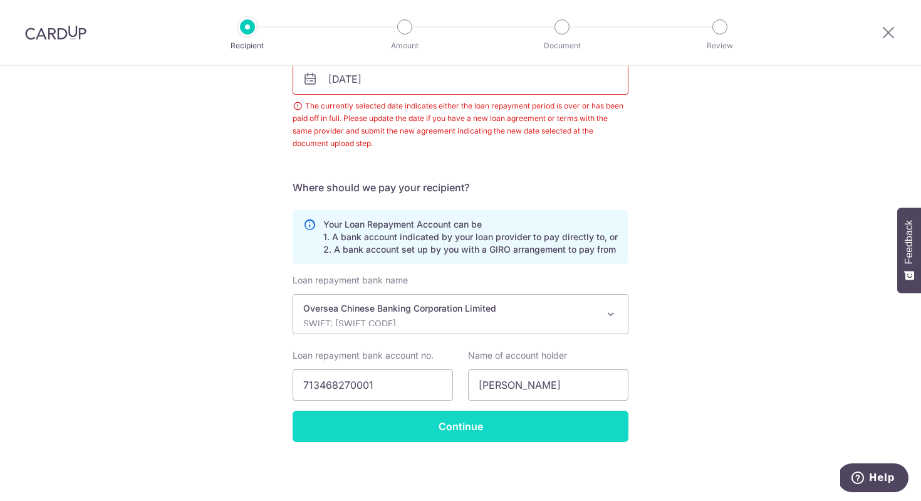
click at [478, 419] on input "Continue" at bounding box center [461, 426] width 336 height 31
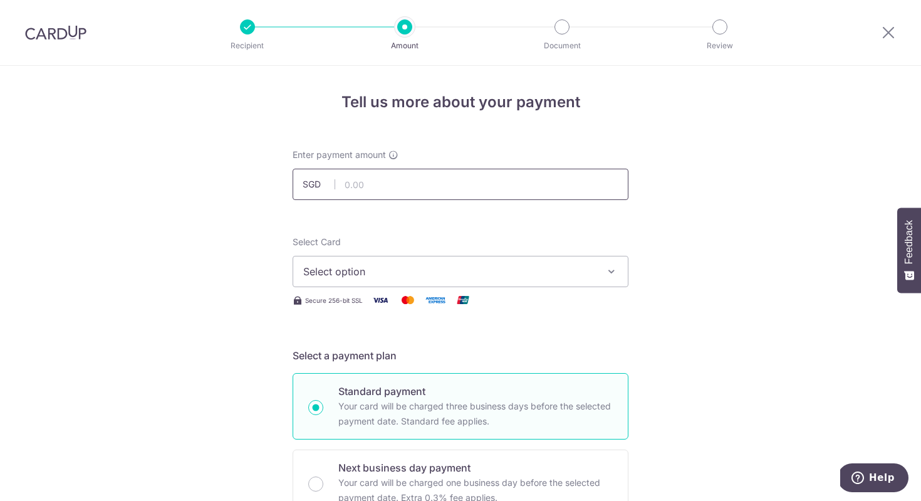
click at [380, 187] on input "text" at bounding box center [461, 184] width 336 height 31
type input "10,500.00"
click at [566, 264] on span "Select option" at bounding box center [449, 271] width 292 height 15
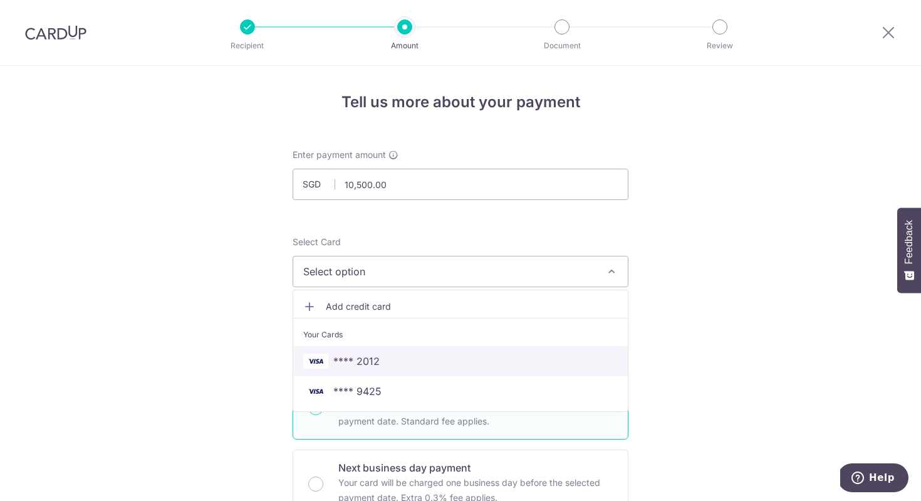
click at [509, 351] on link "**** 2012" at bounding box center [460, 361] width 335 height 30
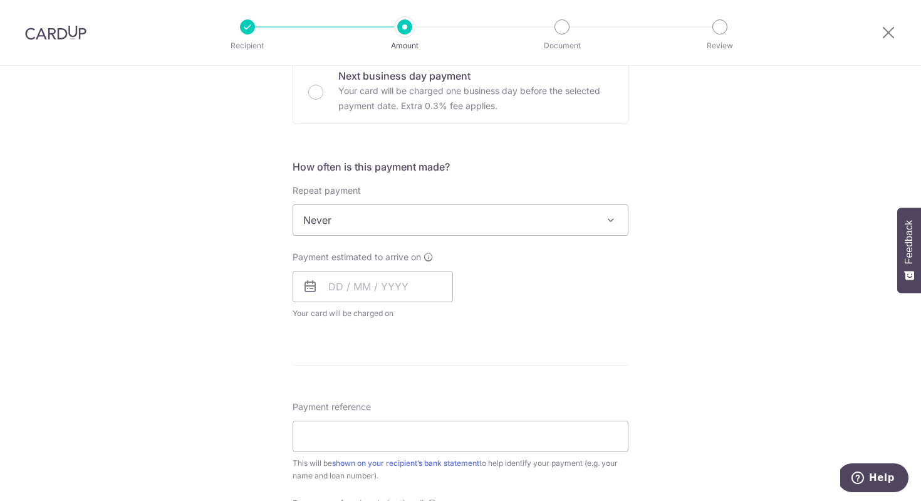
scroll to position [426, 0]
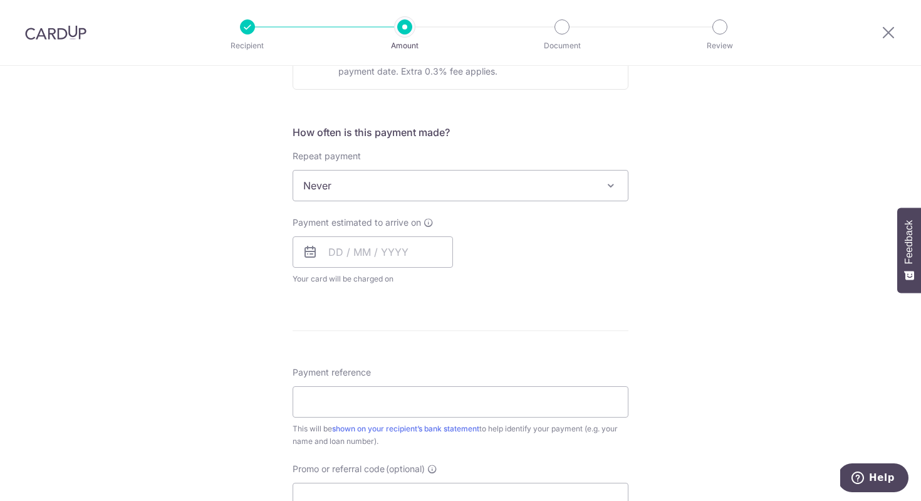
click at [613, 187] on span at bounding box center [611, 185] width 15 height 15
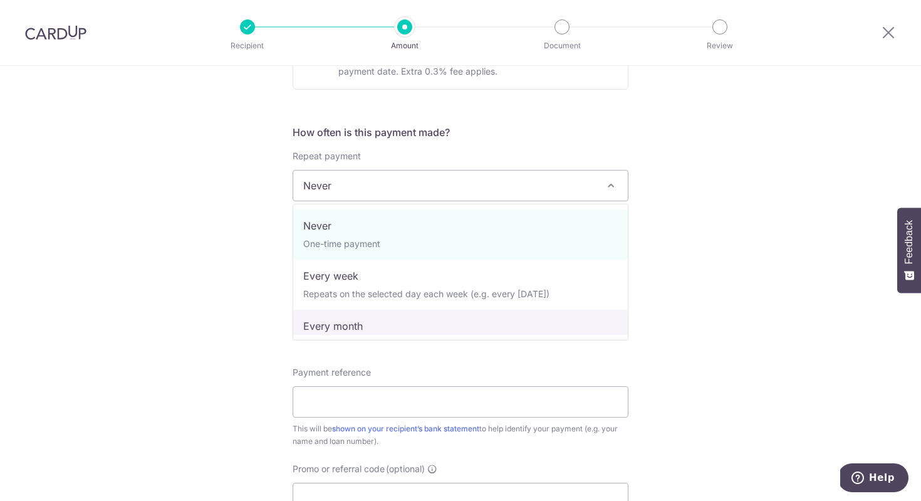
select select "3"
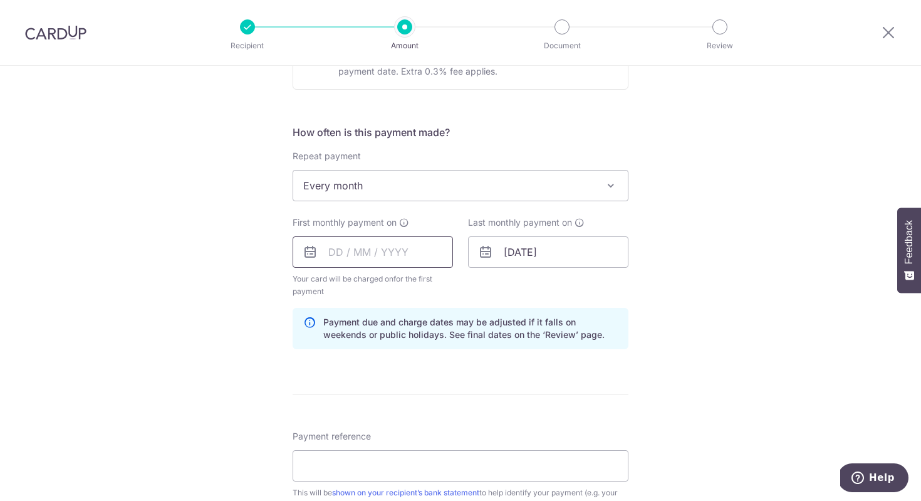
click at [331, 252] on input "text" at bounding box center [373, 251] width 160 height 31
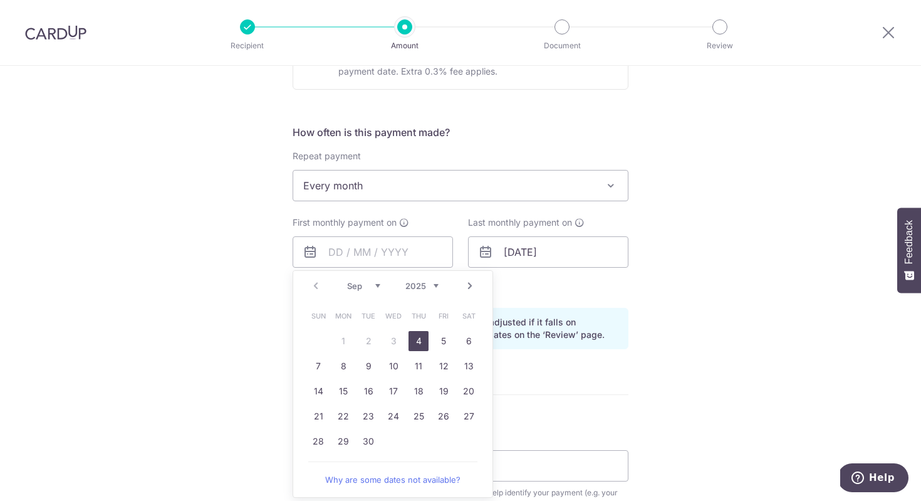
click at [469, 284] on link "Next" at bounding box center [470, 285] width 15 height 15
click at [318, 285] on link "Prev" at bounding box center [315, 285] width 15 height 15
click at [442, 342] on link "5" at bounding box center [444, 341] width 20 height 20
type input "05/09/2025"
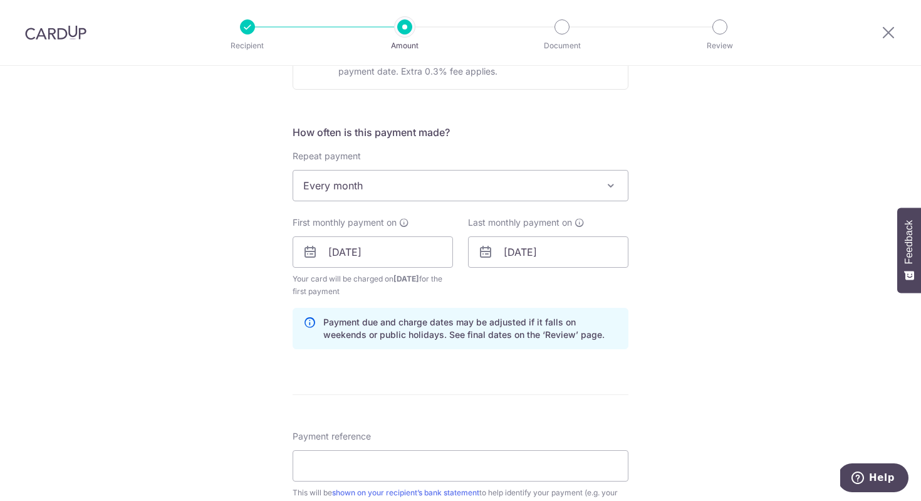
click at [328, 382] on form "Enter payment amount SGD 10,500.00 10500.00 Select Card **** 2012 Add credit ca…" at bounding box center [461, 250] width 336 height 1056
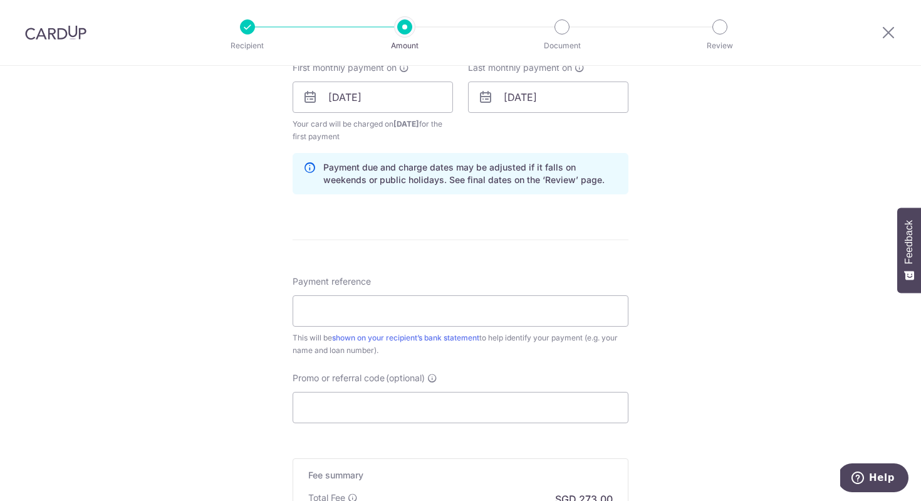
scroll to position [627, 0]
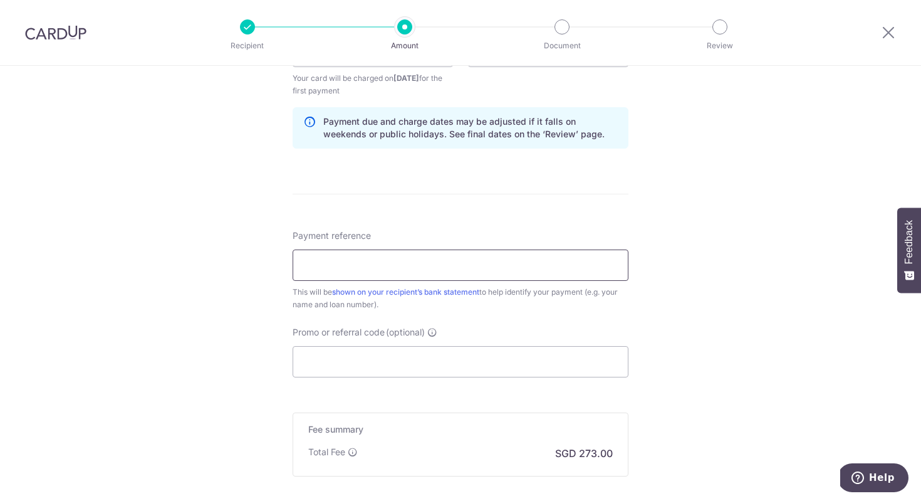
click at [372, 267] on input "Payment reference" at bounding box center [461, 264] width 336 height 31
type input "sam wai keong"
click at [327, 364] on input "Promo or referral code (optional)" at bounding box center [461, 361] width 336 height 31
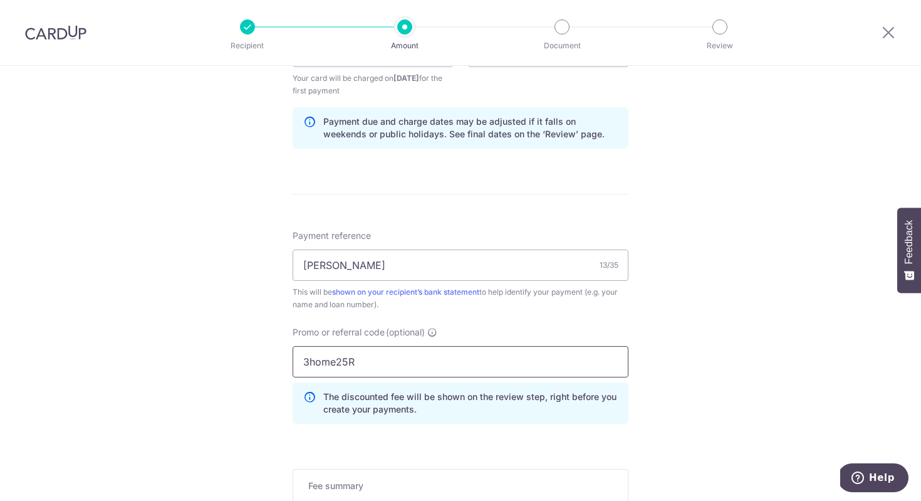
type input "3home25R"
click at [643, 337] on div "Tell us more about your payment Enter payment amount SGD 10,500.00 10500.00 Sel…" at bounding box center [460, 66] width 921 height 1254
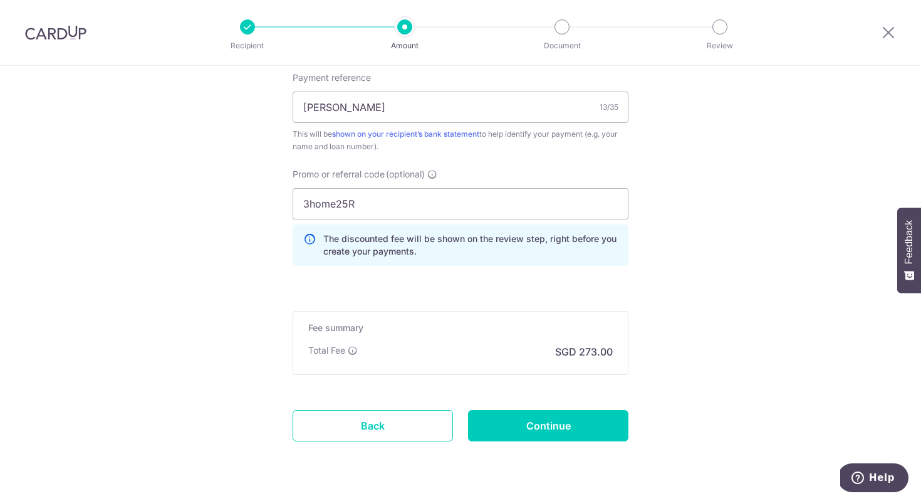
scroll to position [802, 0]
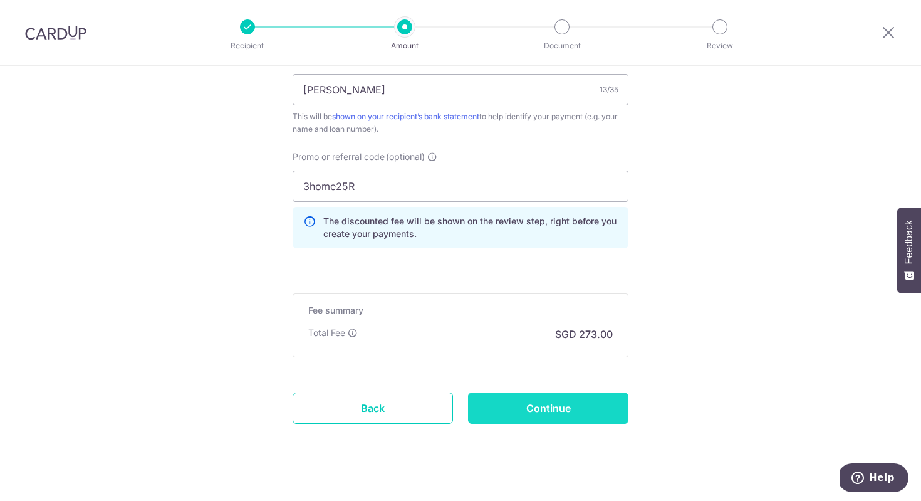
click at [568, 409] on input "Continue" at bounding box center [548, 407] width 160 height 31
type input "Create Schedule"
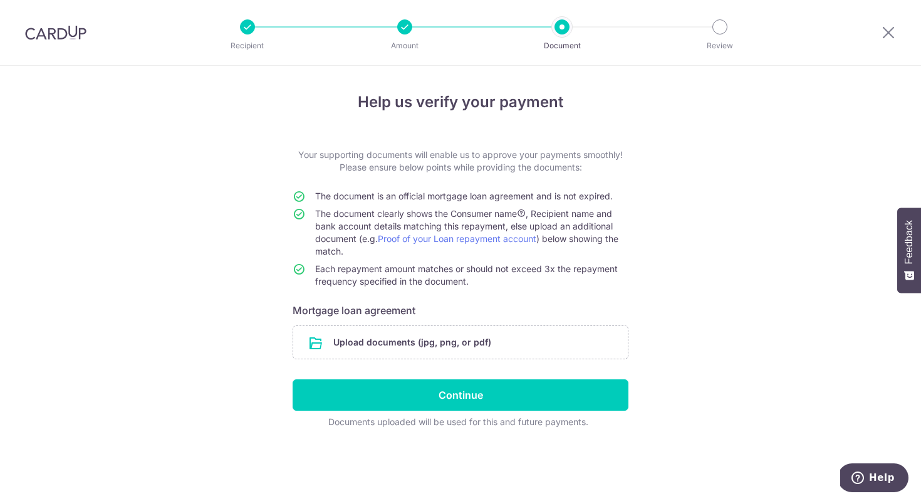
click at [673, 325] on div "Help us verify your payment Your supporting documents will enable us to approve…" at bounding box center [460, 283] width 921 height 435
click at [51, 29] on img at bounding box center [55, 32] width 61 height 15
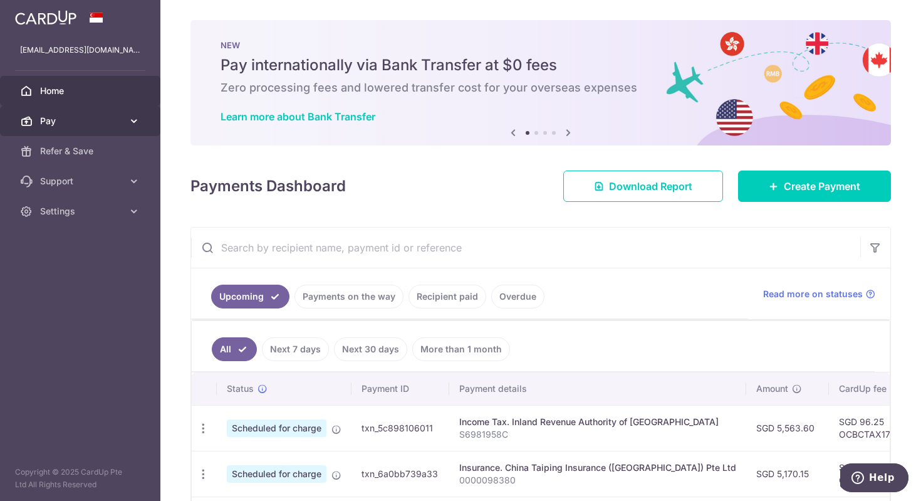
click at [128, 121] on icon at bounding box center [134, 121] width 13 height 13
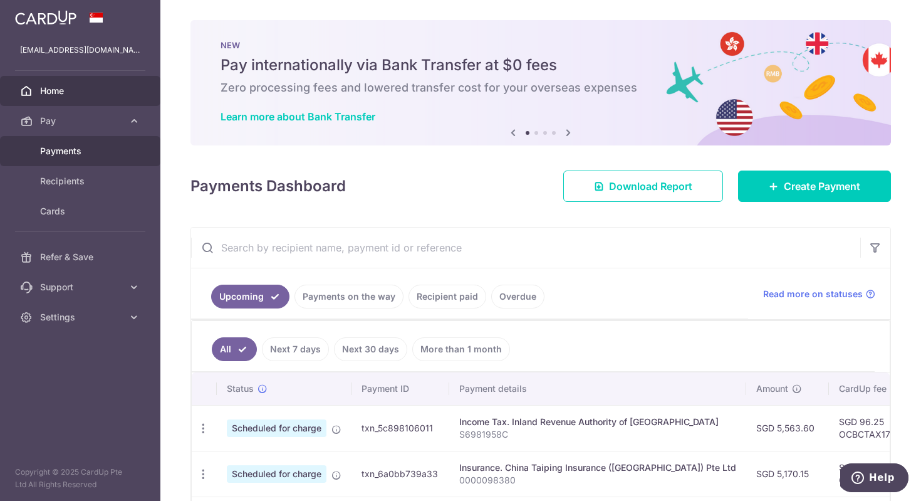
click at [61, 152] on span "Payments" at bounding box center [81, 151] width 83 height 13
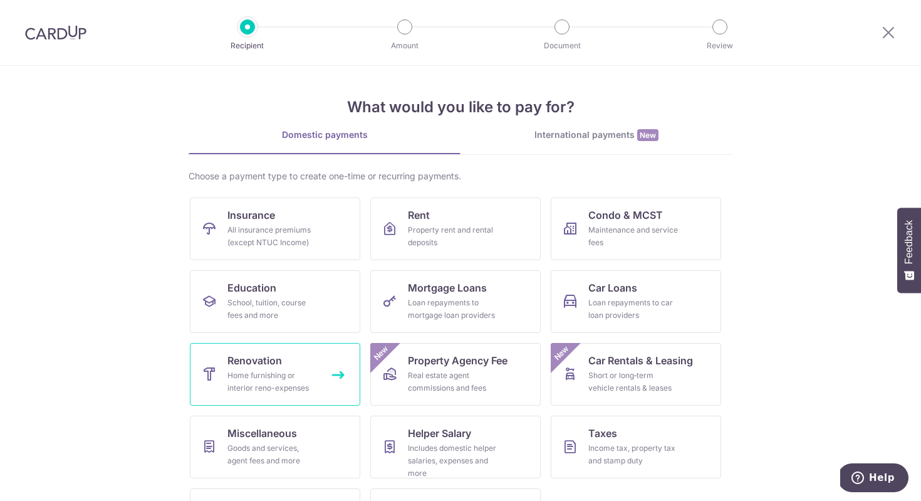
click at [257, 372] on div "Home furnishing or interior reno-expenses" at bounding box center [273, 381] width 90 height 25
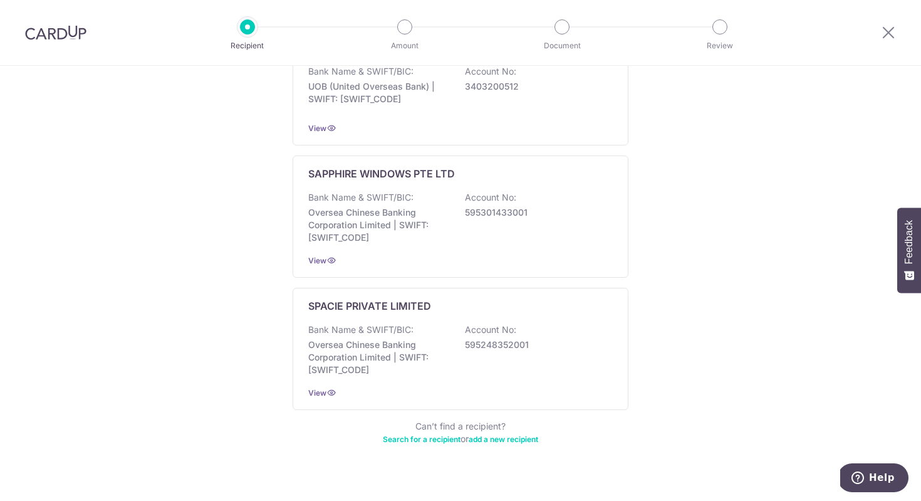
scroll to position [699, 0]
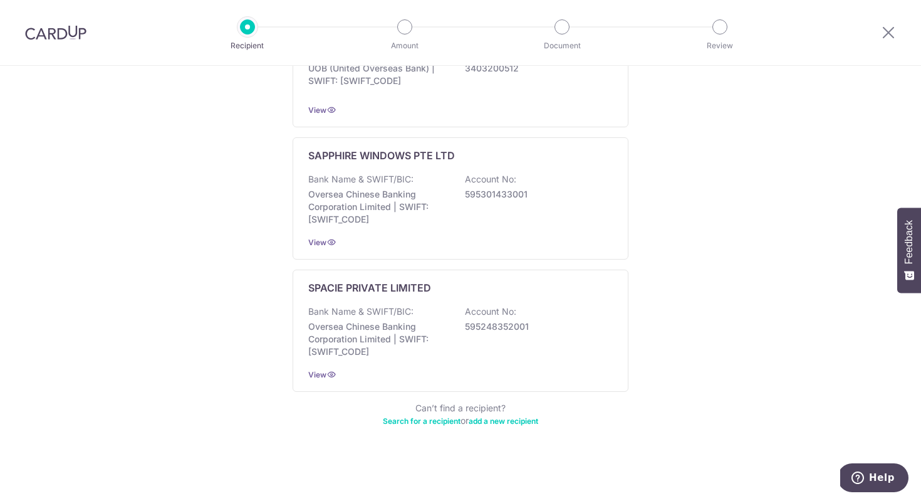
click at [511, 422] on link "add a new recipient" at bounding box center [504, 420] width 70 height 9
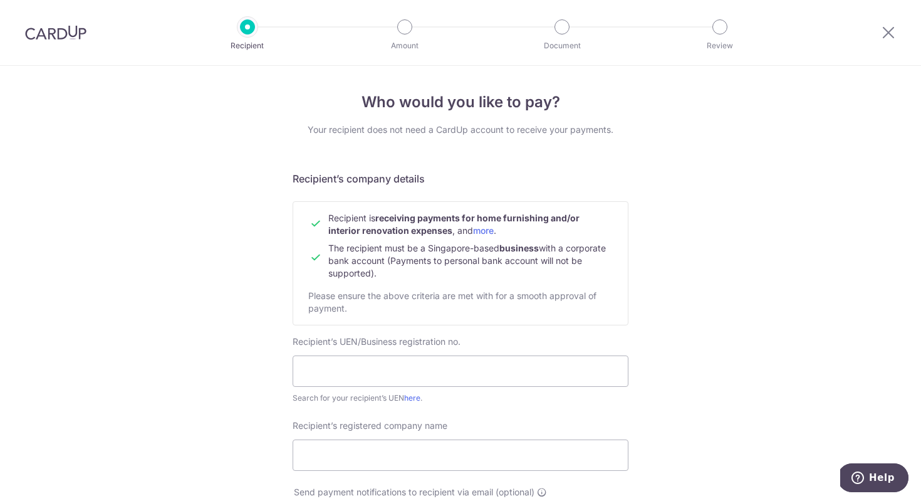
click at [48, 34] on img at bounding box center [55, 32] width 61 height 15
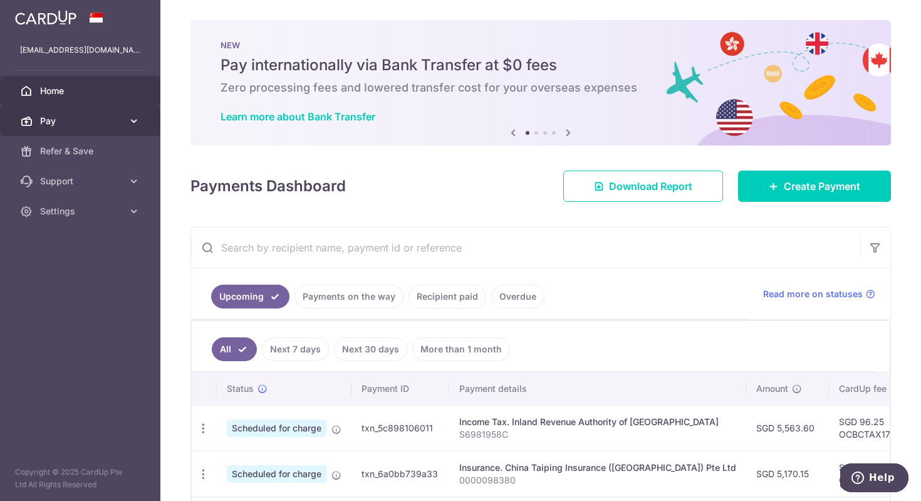
click at [122, 122] on span "Pay" at bounding box center [81, 121] width 83 height 13
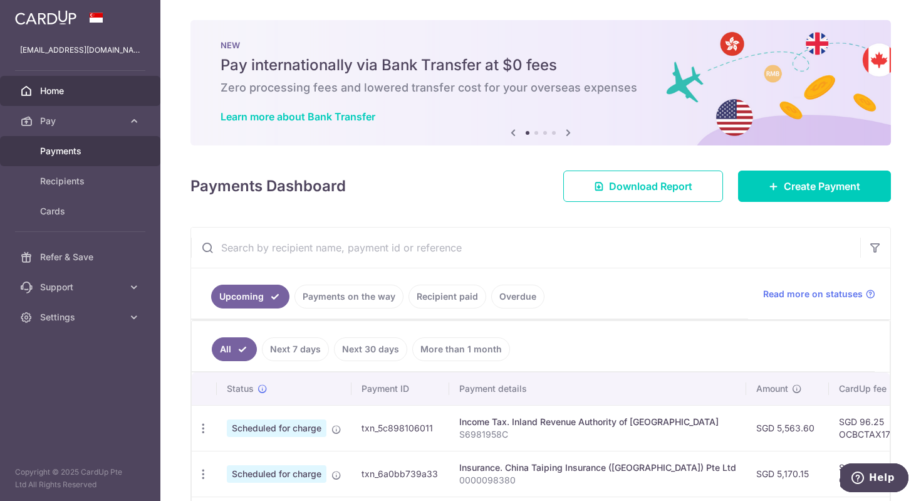
click at [105, 146] on span "Payments" at bounding box center [81, 151] width 83 height 13
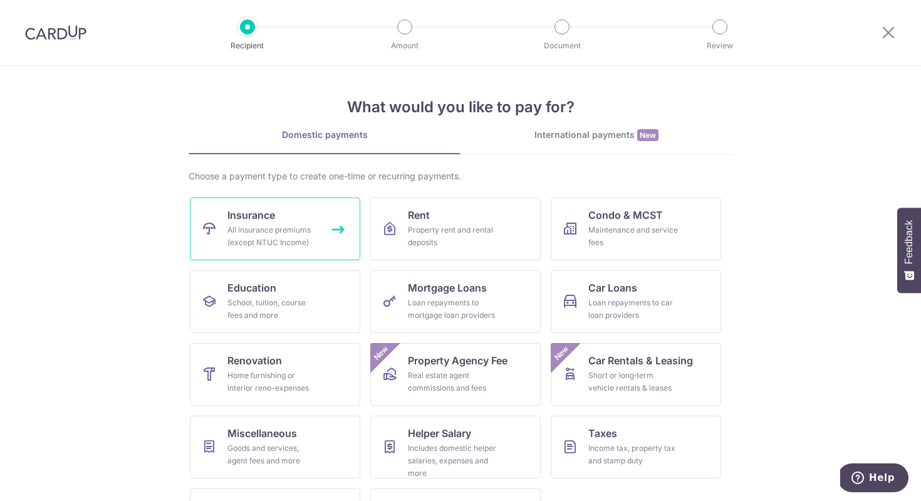
click at [306, 207] on link "Insurance All insurance premiums (except NTUC Income)" at bounding box center [275, 228] width 170 height 63
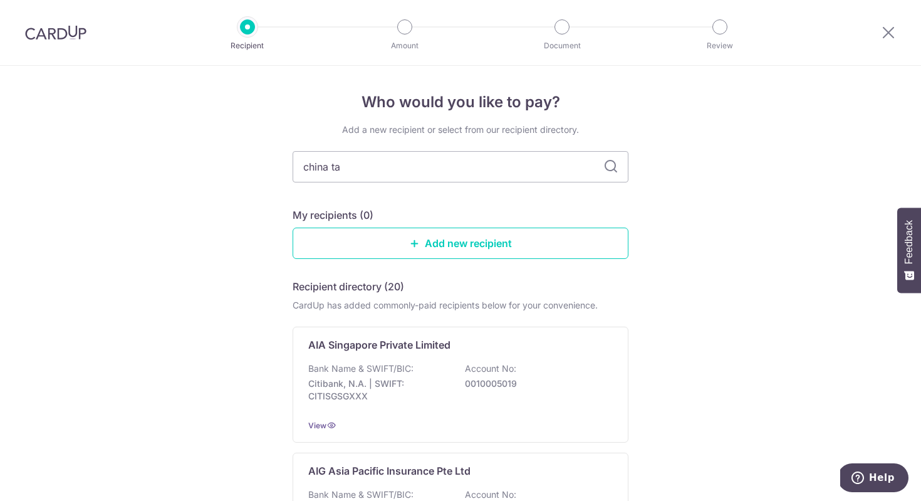
type input "china tai"
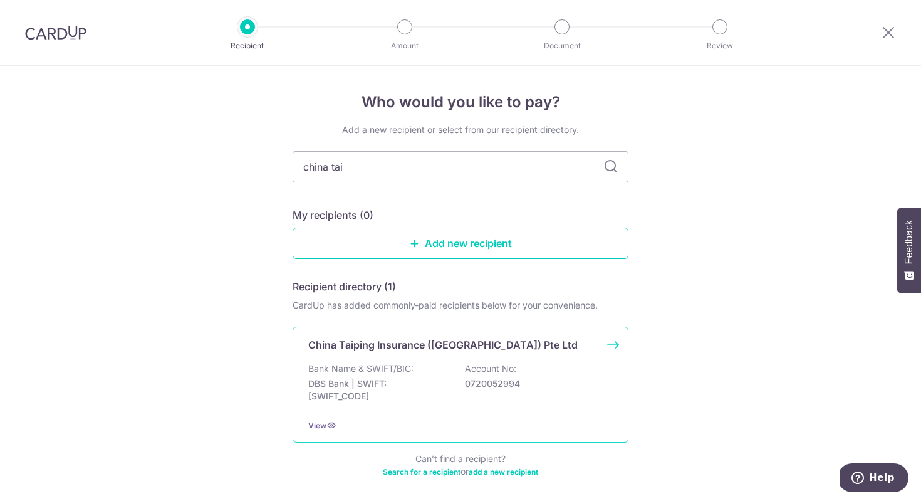
click at [405, 392] on p "DBS Bank | SWIFT: [SWIFT_CODE]" at bounding box center [378, 389] width 140 height 25
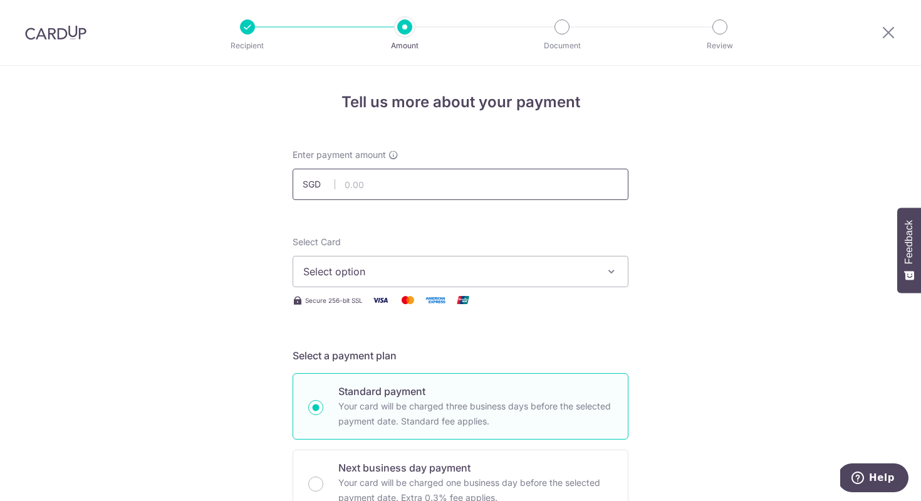
click at [368, 187] on input "text" at bounding box center [461, 184] width 336 height 31
click button "Add Card" at bounding box center [0, 0] width 0 height 0
type input "1,894.30"
click at [454, 267] on span "Select option" at bounding box center [449, 271] width 292 height 15
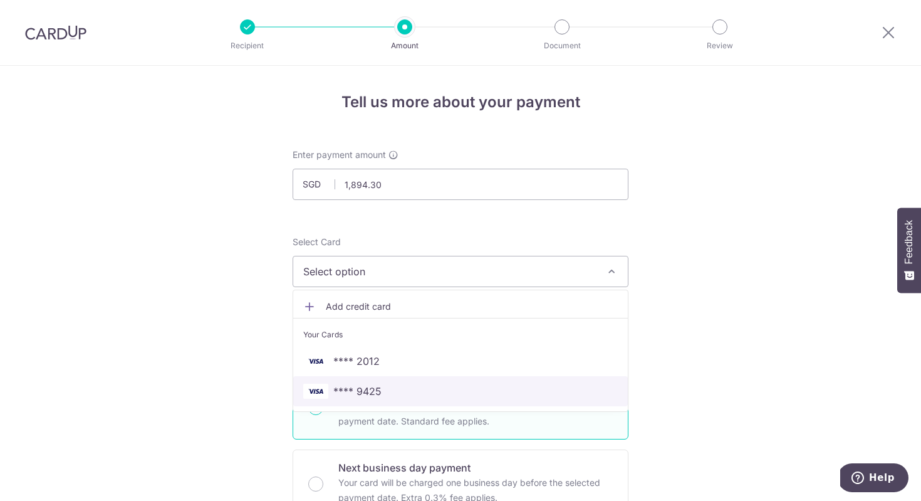
click at [418, 382] on link "**** 9425" at bounding box center [460, 391] width 335 height 30
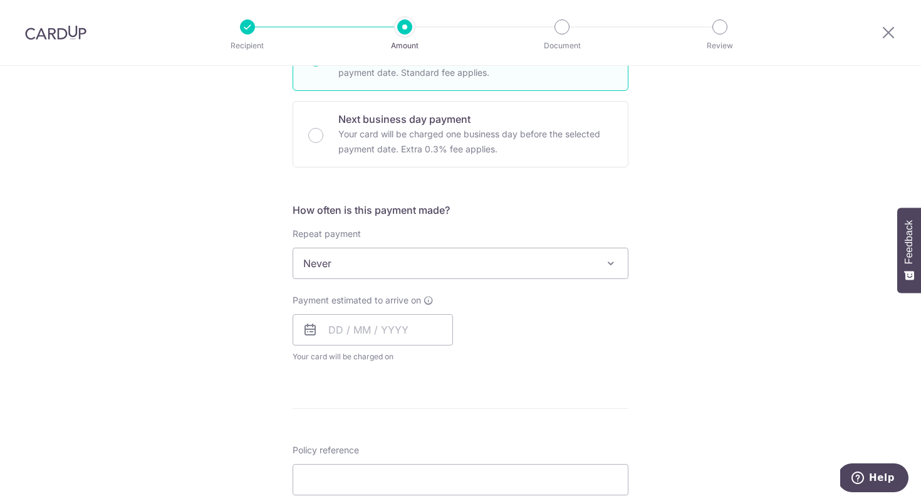
scroll to position [351, 0]
click at [368, 328] on input "text" at bounding box center [373, 326] width 160 height 31
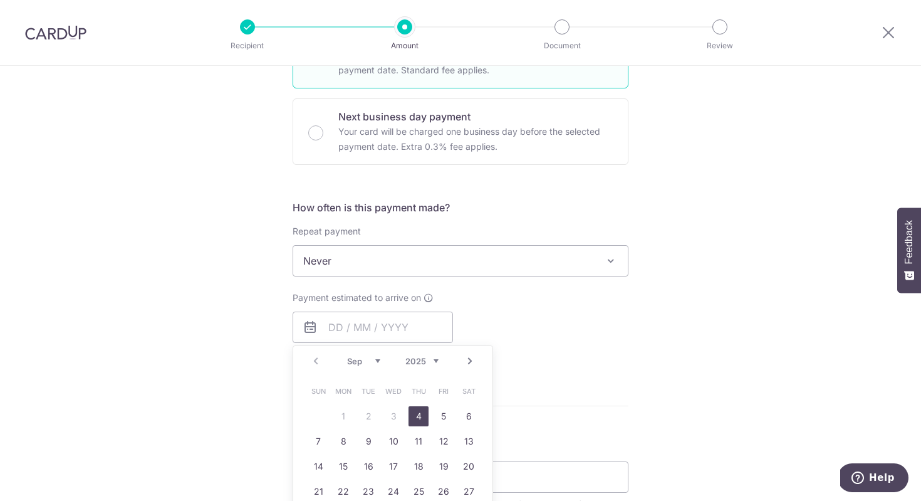
click at [471, 360] on link "Next" at bounding box center [470, 360] width 15 height 15
click at [394, 464] on link "15" at bounding box center [394, 466] width 20 height 20
type input "15/10/2025"
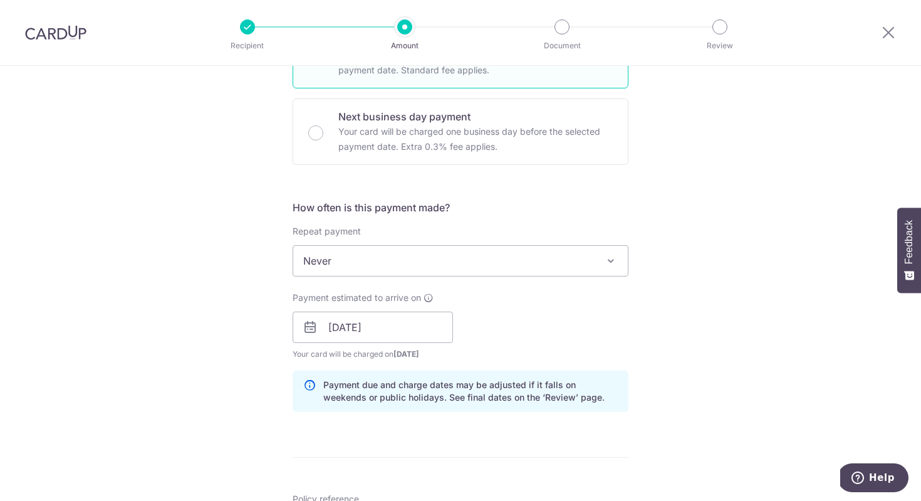
click at [723, 369] on div "Tell us more about your payment Enter payment amount SGD 1,894.30 1894.30 Selec…" at bounding box center [460, 307] width 921 height 1185
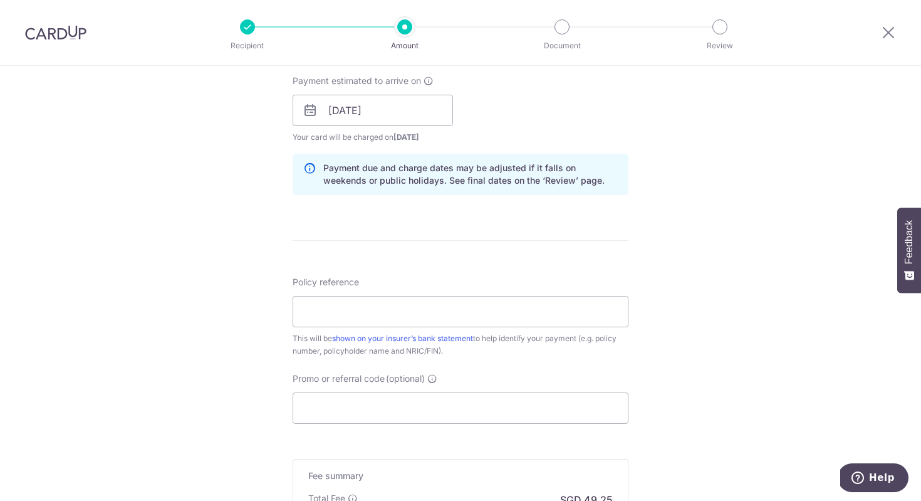
scroll to position [602, 0]
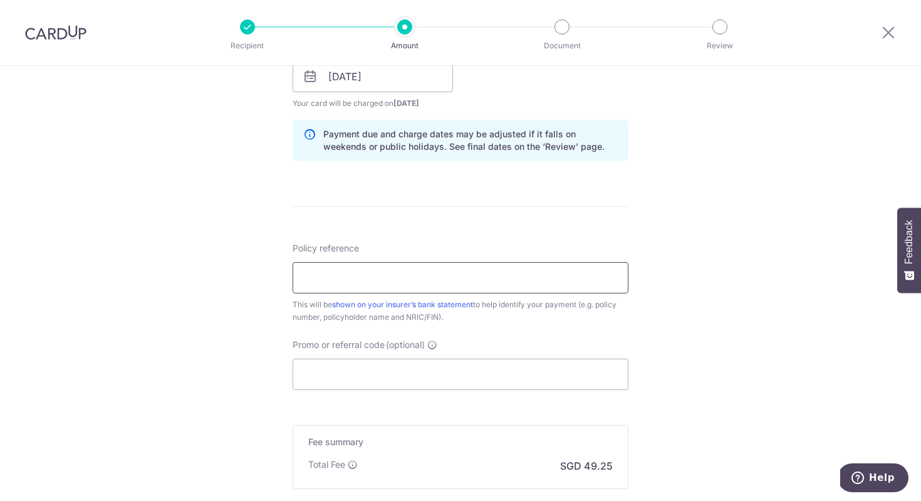
click at [338, 281] on input "Policy reference" at bounding box center [461, 277] width 336 height 31
type input "0000266325"
click at [361, 370] on input "Promo or referral code (optional)" at bounding box center [461, 373] width 336 height 31
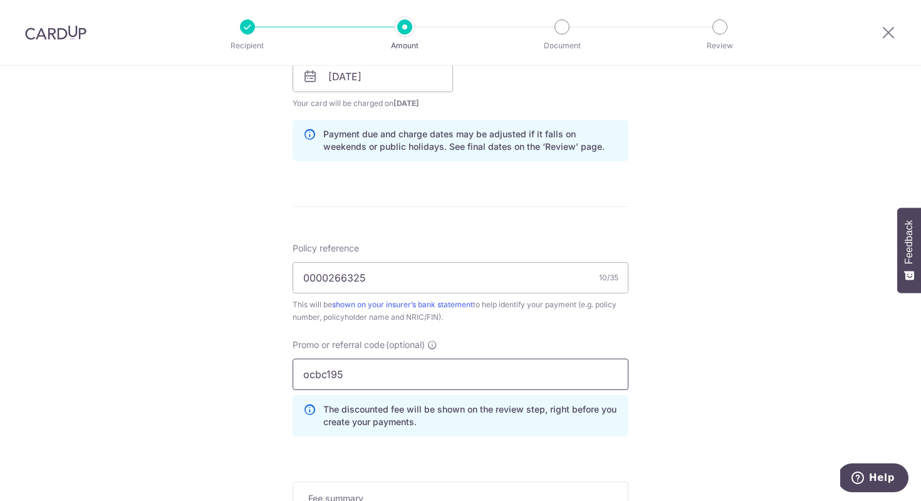
type input "ocbc195"
click at [701, 375] on div "Tell us more about your payment Enter payment amount SGD 1,894.30 1894.30 Selec…" at bounding box center [460, 85] width 921 height 1242
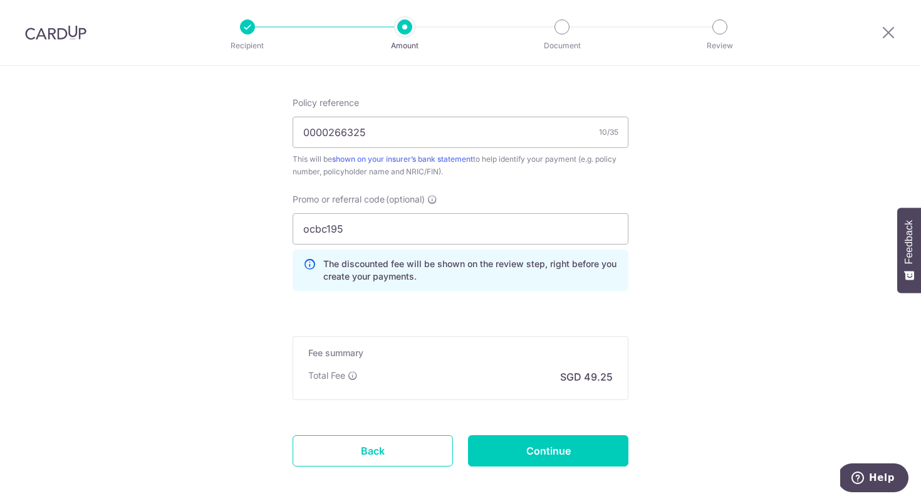
scroll to position [752, 0]
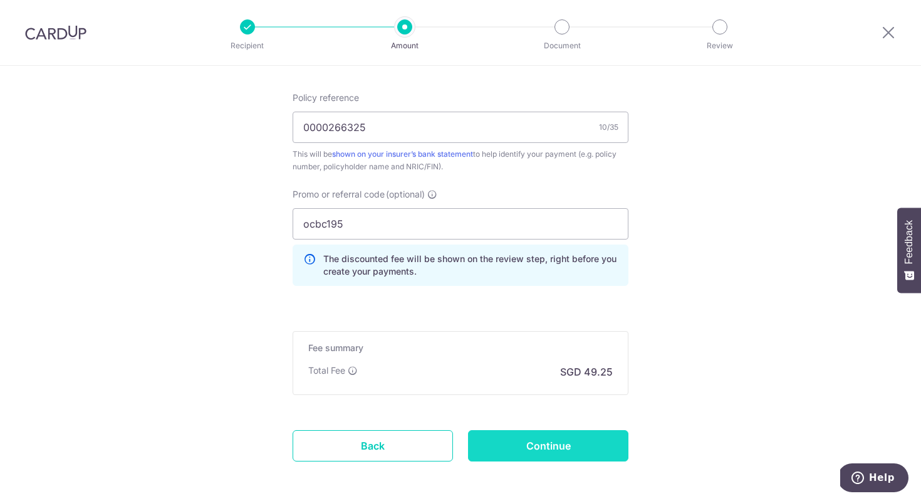
click at [555, 442] on input "Continue" at bounding box center [548, 445] width 160 height 31
type input "Create Schedule"
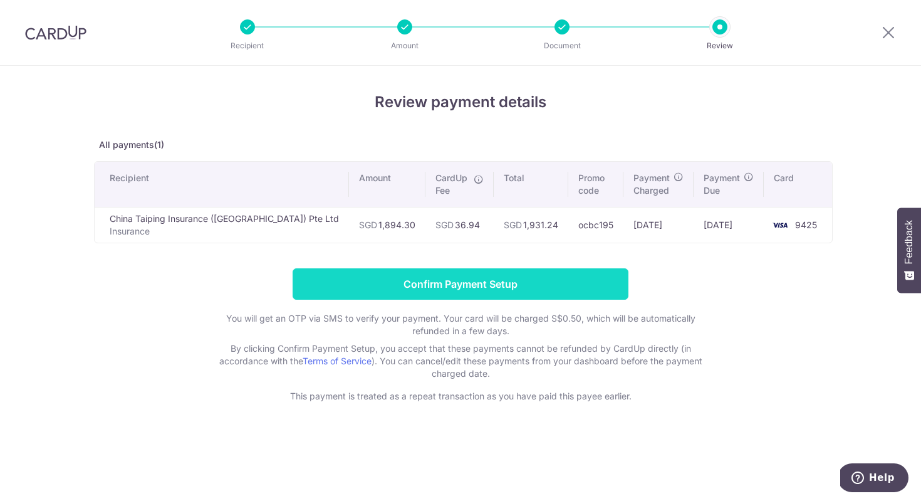
click at [555, 283] on input "Confirm Payment Setup" at bounding box center [461, 283] width 336 height 31
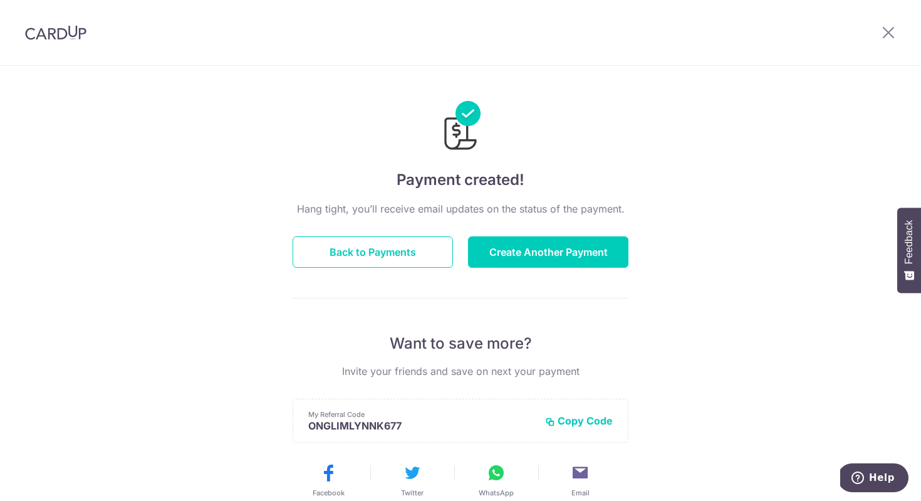
click at [150, 153] on div "Payment created! Hang tight, you’ll receive email updates on the status of the …" at bounding box center [460, 400] width 921 height 669
